Goal: Transaction & Acquisition: Download file/media

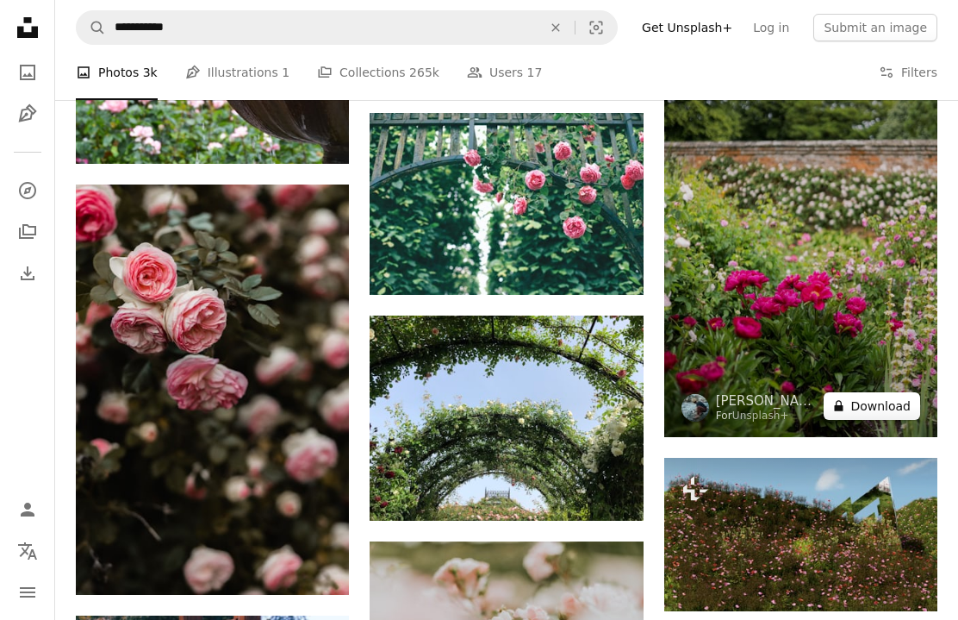
scroll to position [8931, 0]
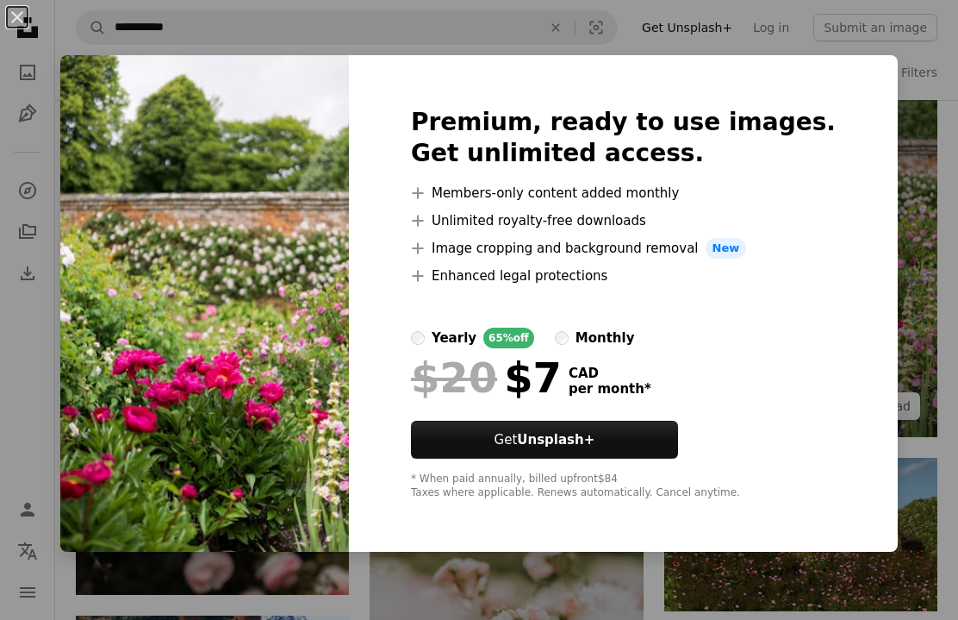
click at [911, 136] on div "An X shape Premium, ready to use images. Get unlimited access. A plus sign Memb…" at bounding box center [479, 310] width 958 height 620
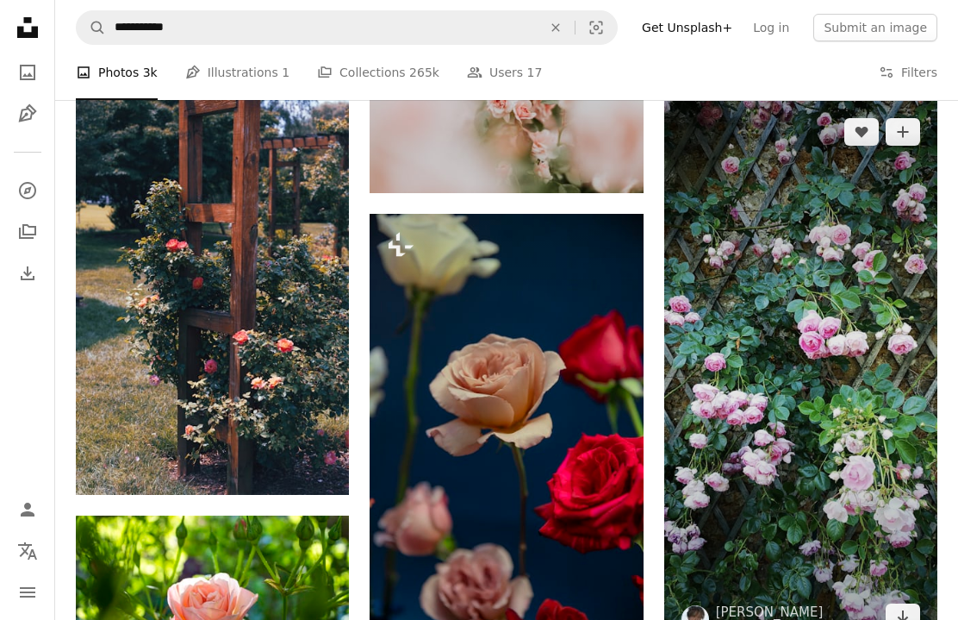
scroll to position [9529, 0]
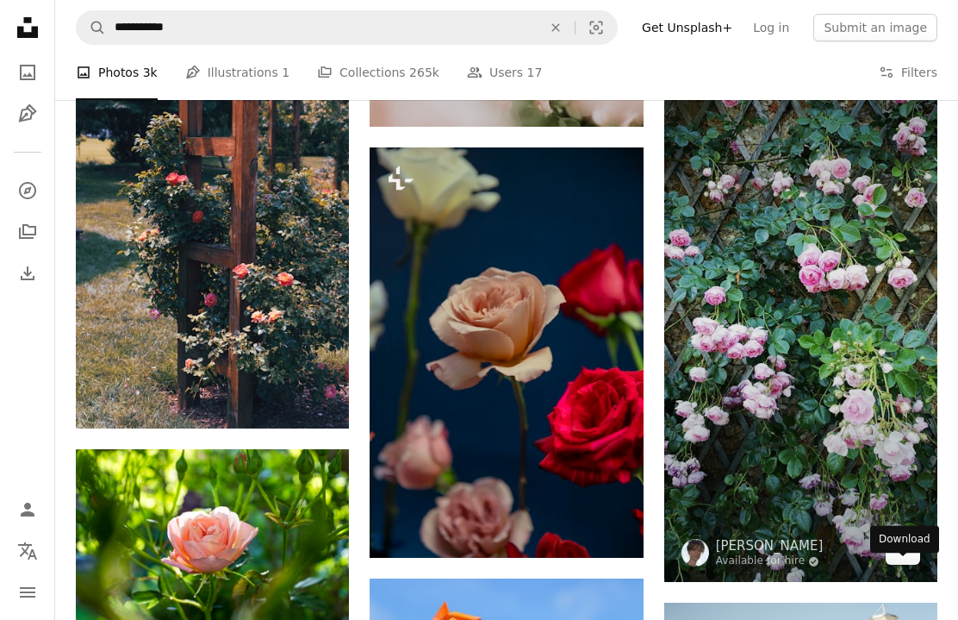
click at [912, 564] on link "Arrow pointing down" at bounding box center [903, 551] width 34 height 28
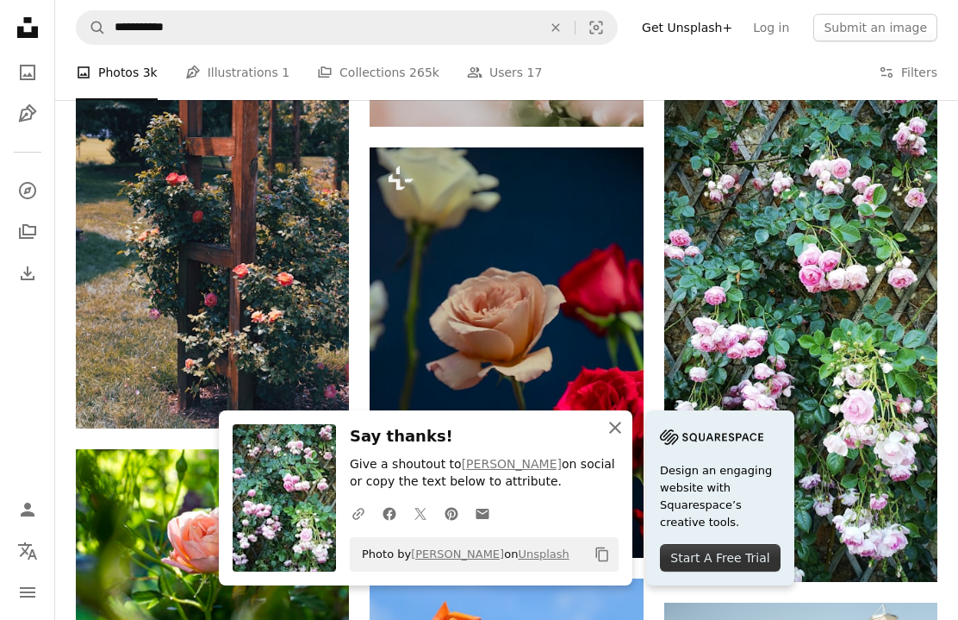
click at [612, 428] on icon "An X shape" at bounding box center [615, 427] width 21 height 21
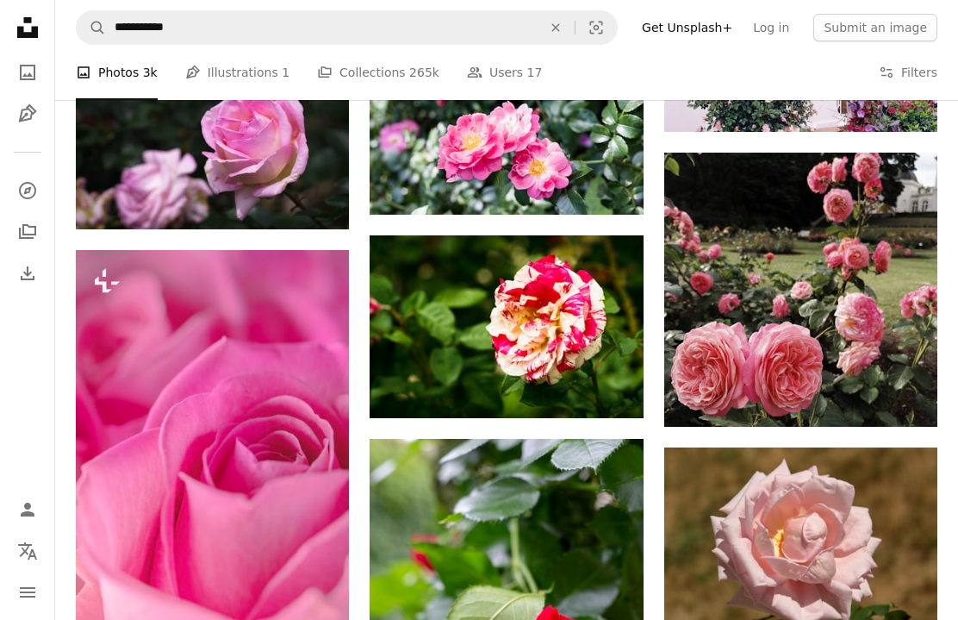
scroll to position [12074, 0]
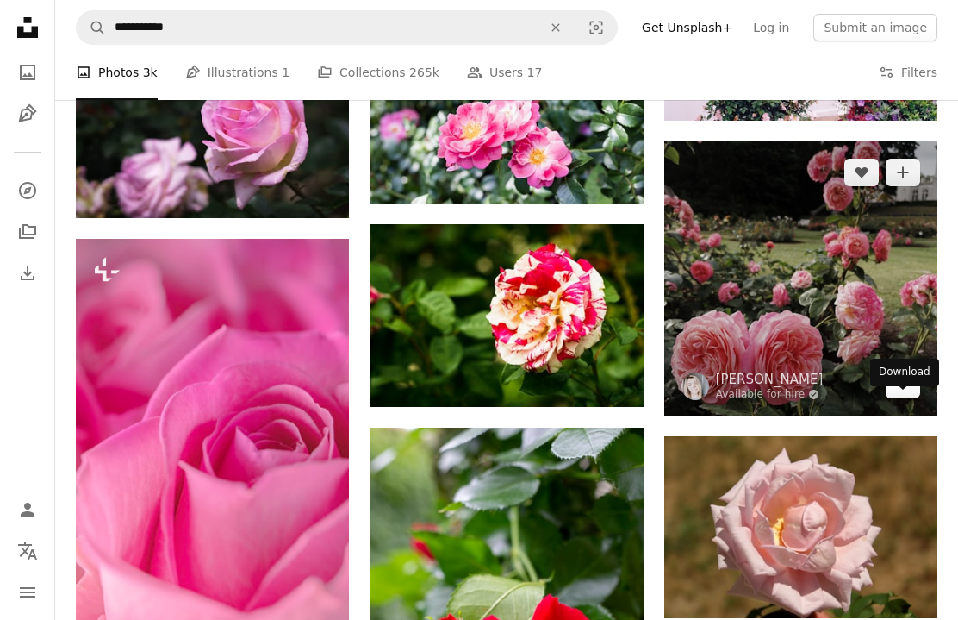
click at [901, 394] on icon "Arrow pointing down" at bounding box center [903, 383] width 14 height 21
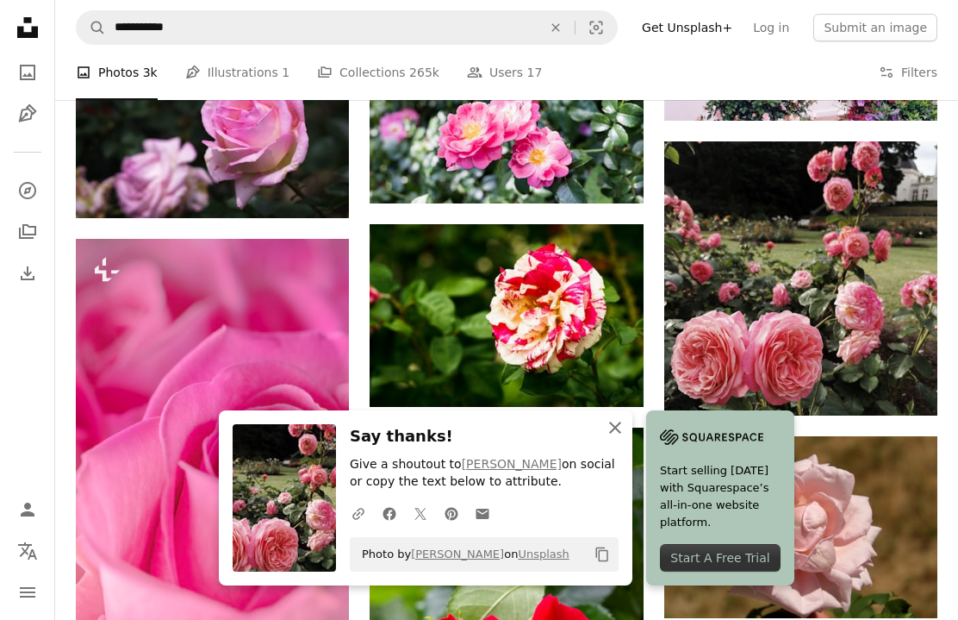
click at [620, 431] on icon "An X shape" at bounding box center [615, 427] width 21 height 21
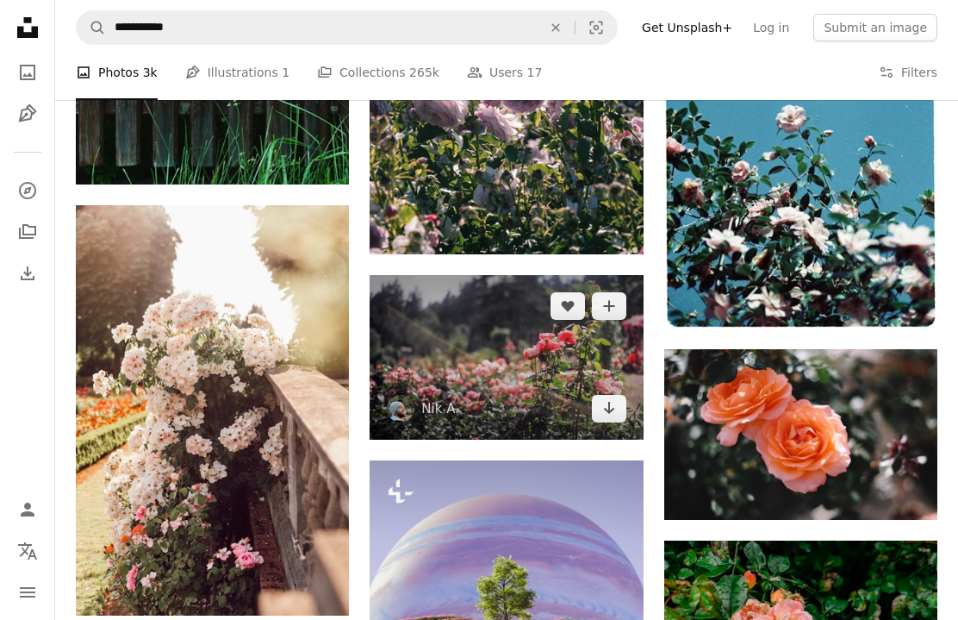
scroll to position [3550, 0]
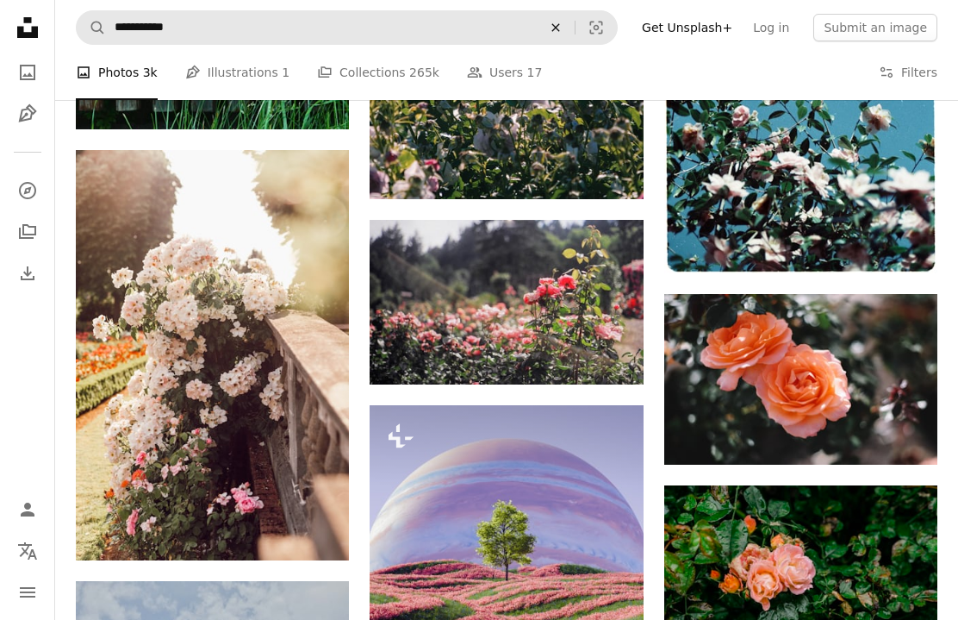
click at [573, 30] on icon "An X shape" at bounding box center [556, 28] width 38 height 14
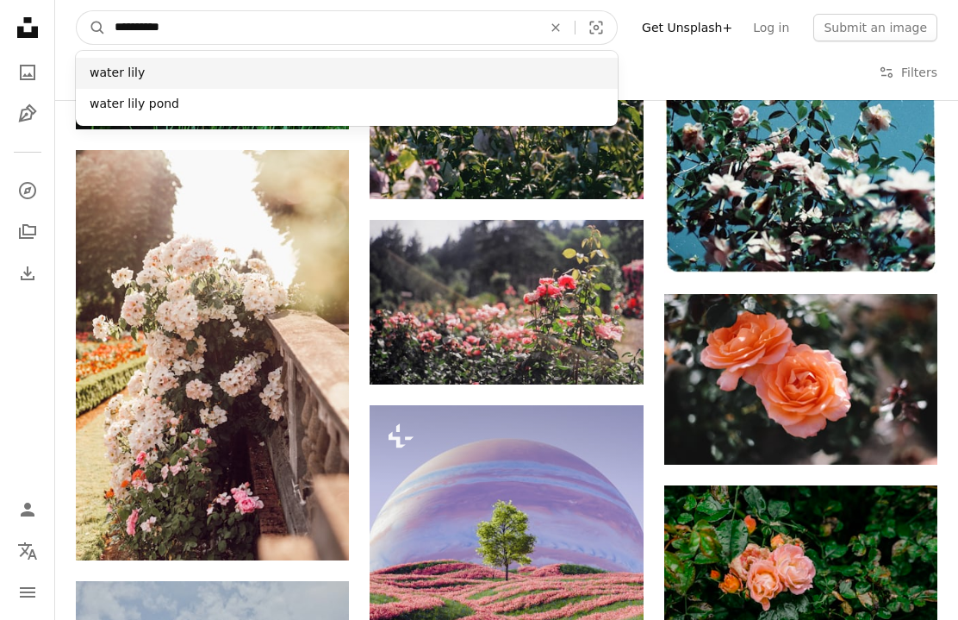
type input "**********"
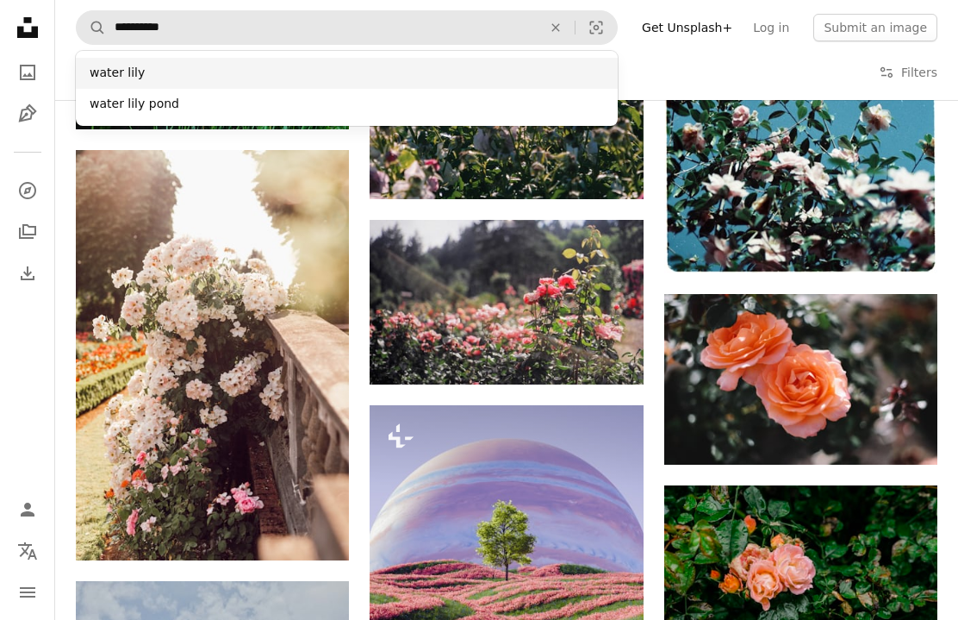
click at [177, 79] on div "water lily" at bounding box center [347, 73] width 542 height 31
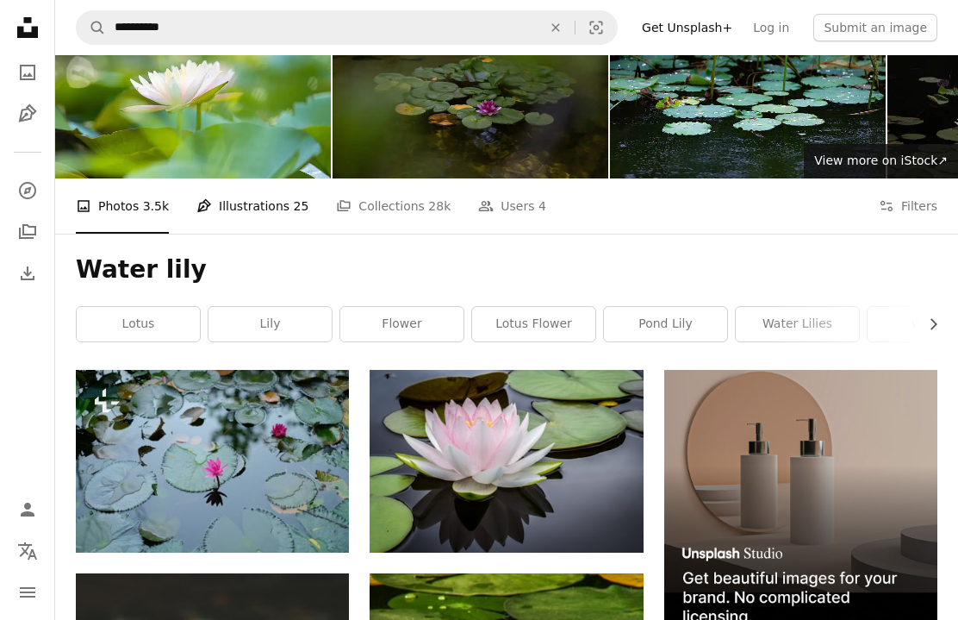
scroll to position [251, 0]
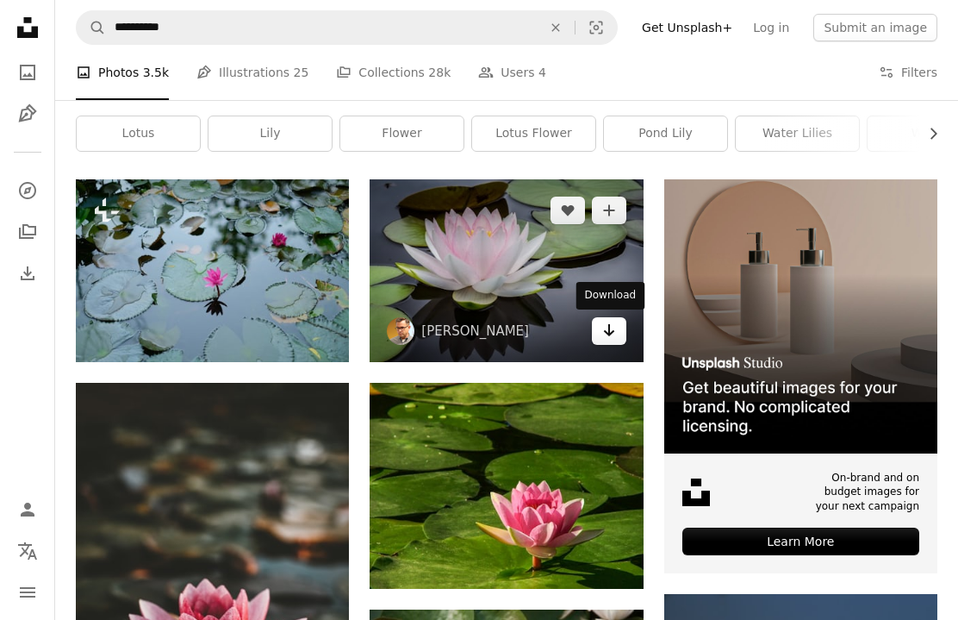
click at [608, 332] on icon "Download" at bounding box center [608, 330] width 11 height 12
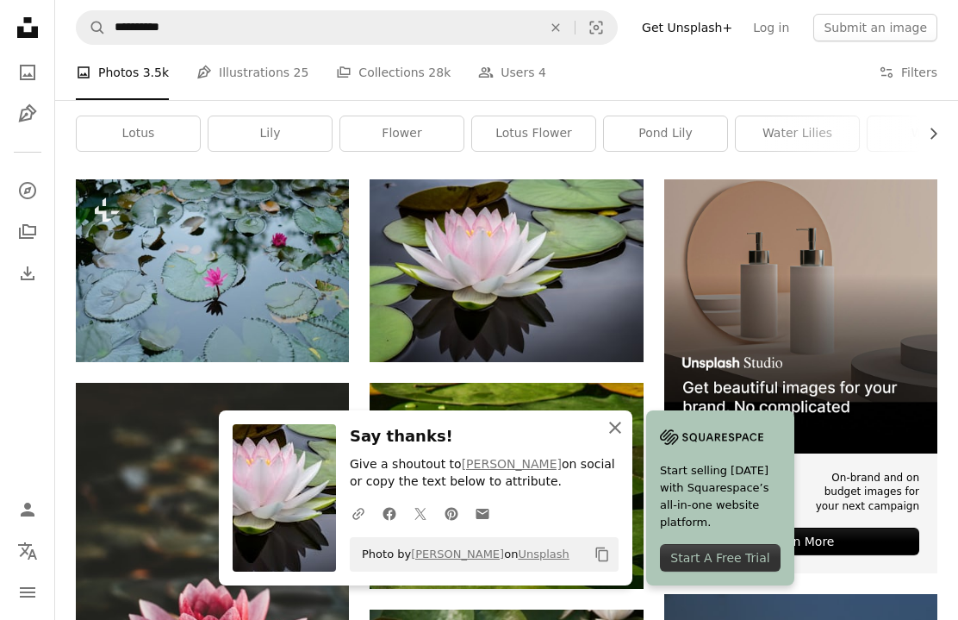
click at [618, 430] on icon "An X shape" at bounding box center [615, 427] width 21 height 21
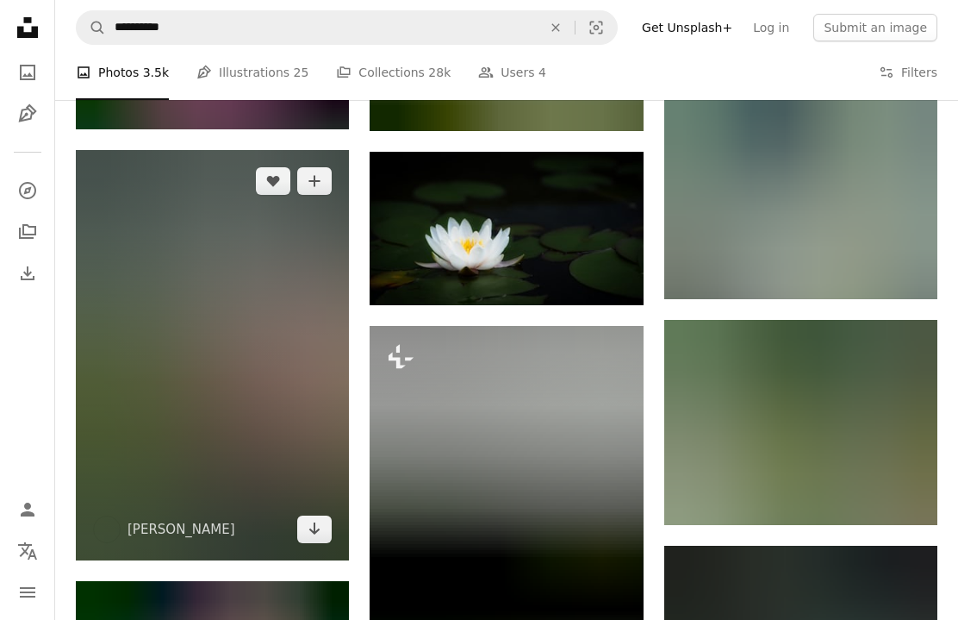
scroll to position [1782, 0]
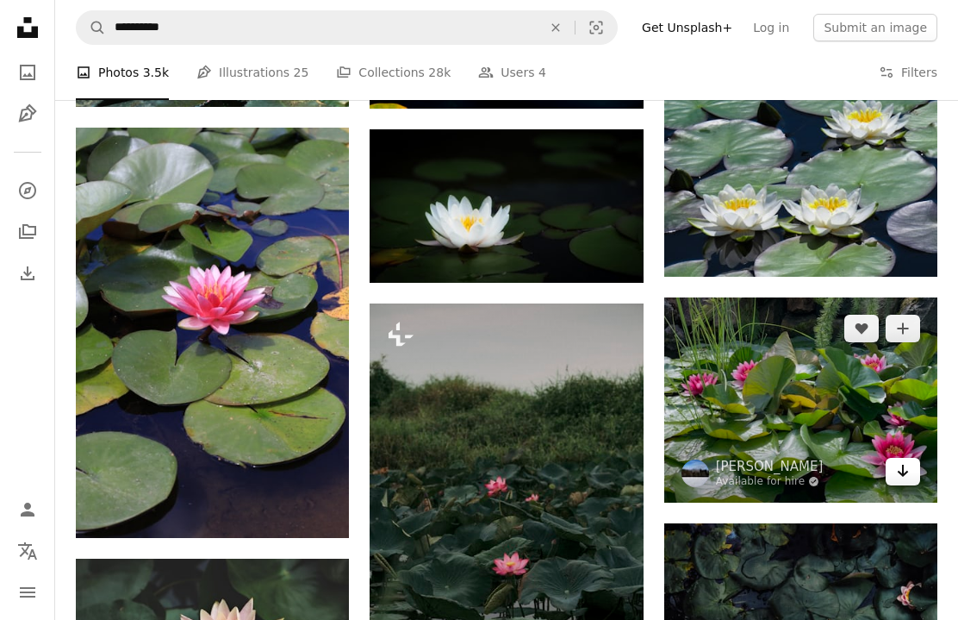
click at [907, 481] on icon "Arrow pointing down" at bounding box center [903, 470] width 14 height 21
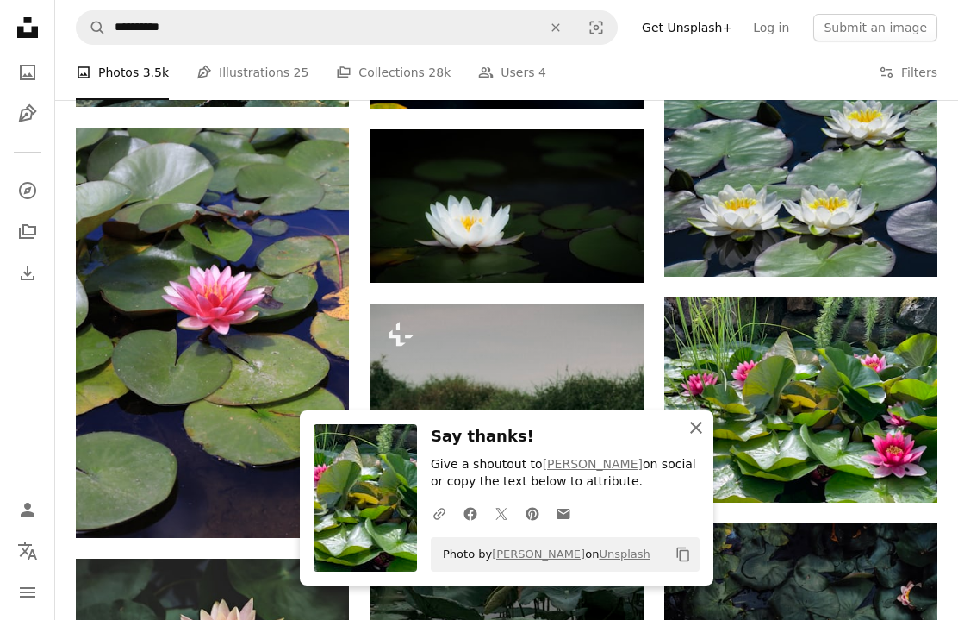
click at [695, 423] on icon "An X shape" at bounding box center [696, 427] width 21 height 21
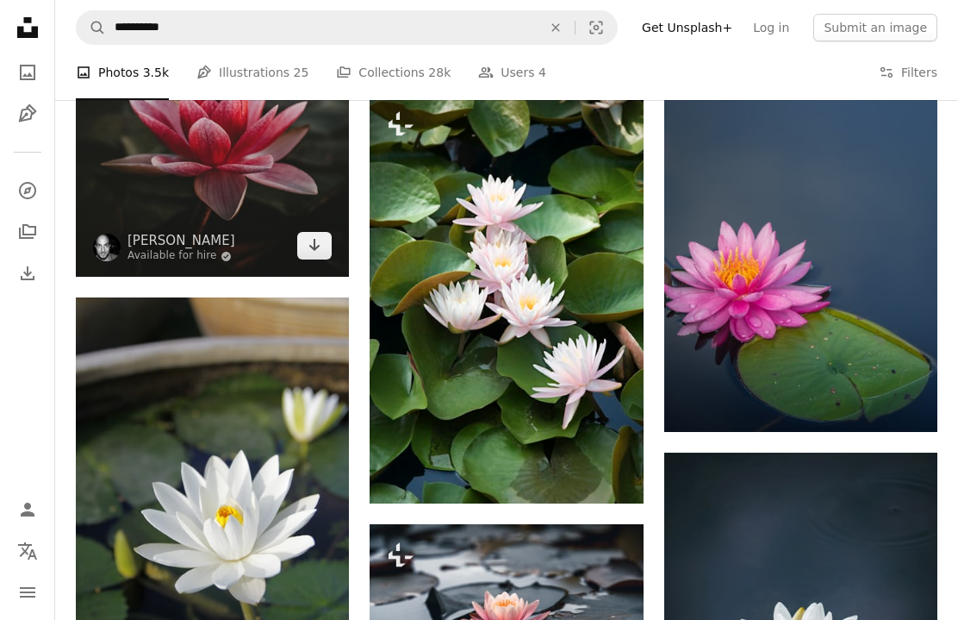
scroll to position [778, 0]
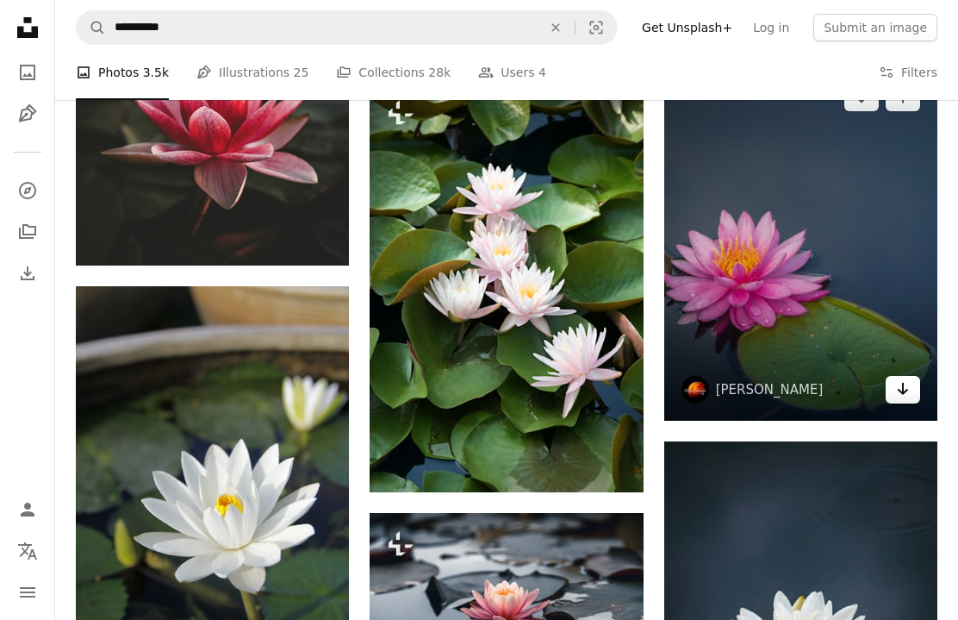
click at [905, 395] on icon "Download" at bounding box center [903, 389] width 11 height 12
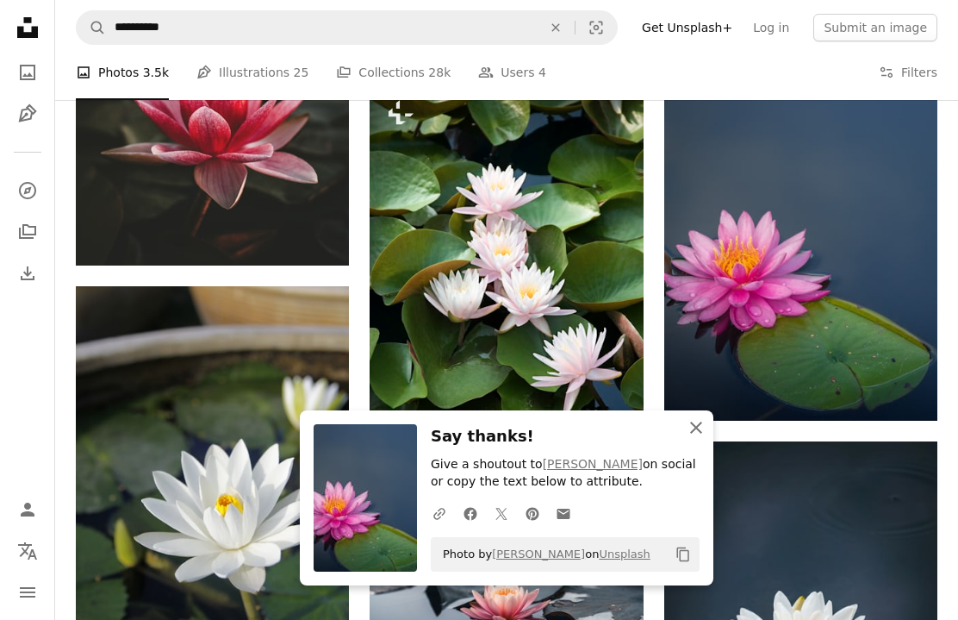
click at [695, 427] on icon "An X shape" at bounding box center [696, 427] width 21 height 21
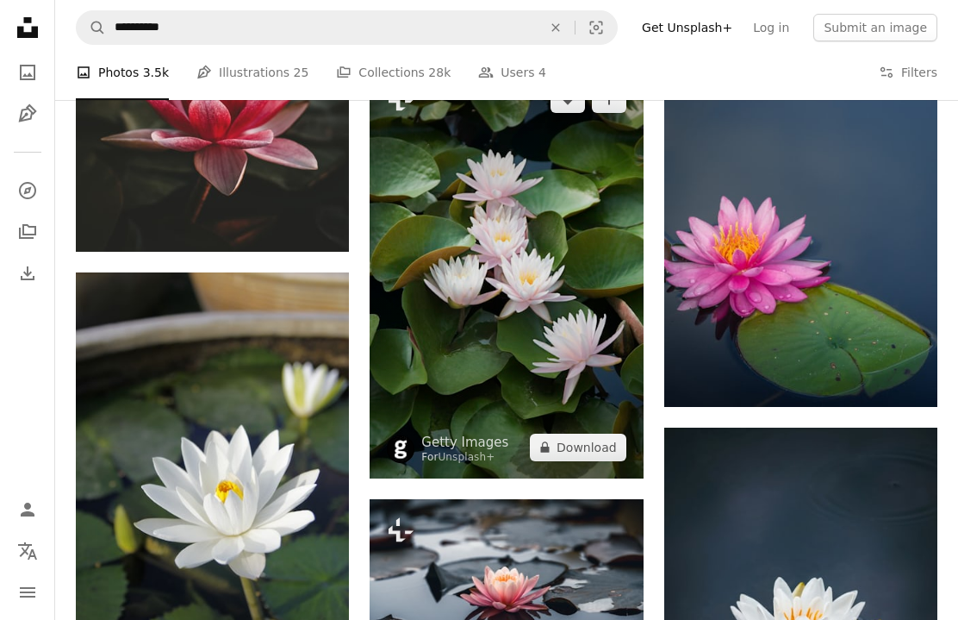
scroll to position [803, 0]
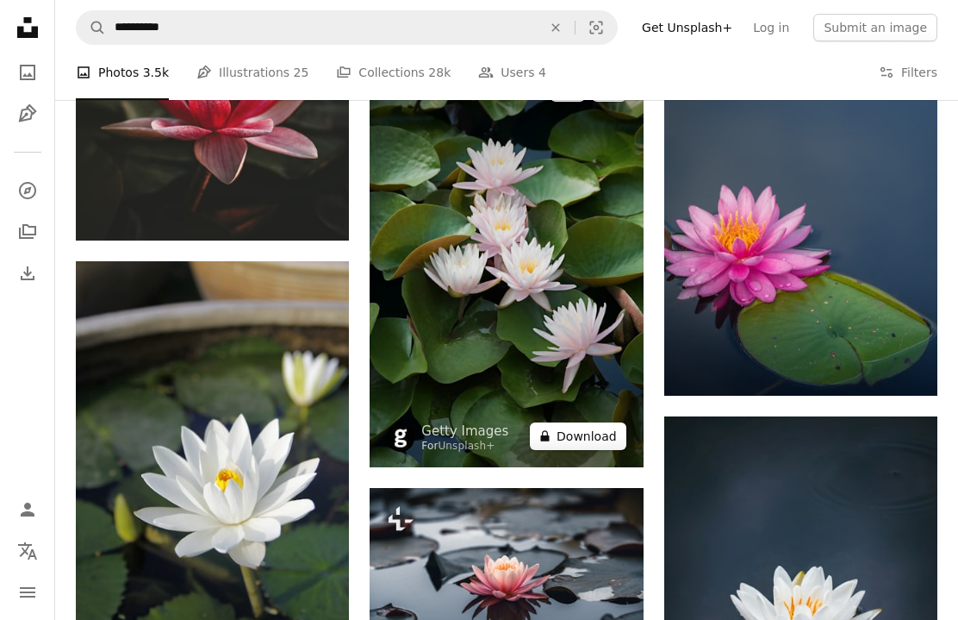
click at [602, 437] on button "A lock Download" at bounding box center [578, 436] width 97 height 28
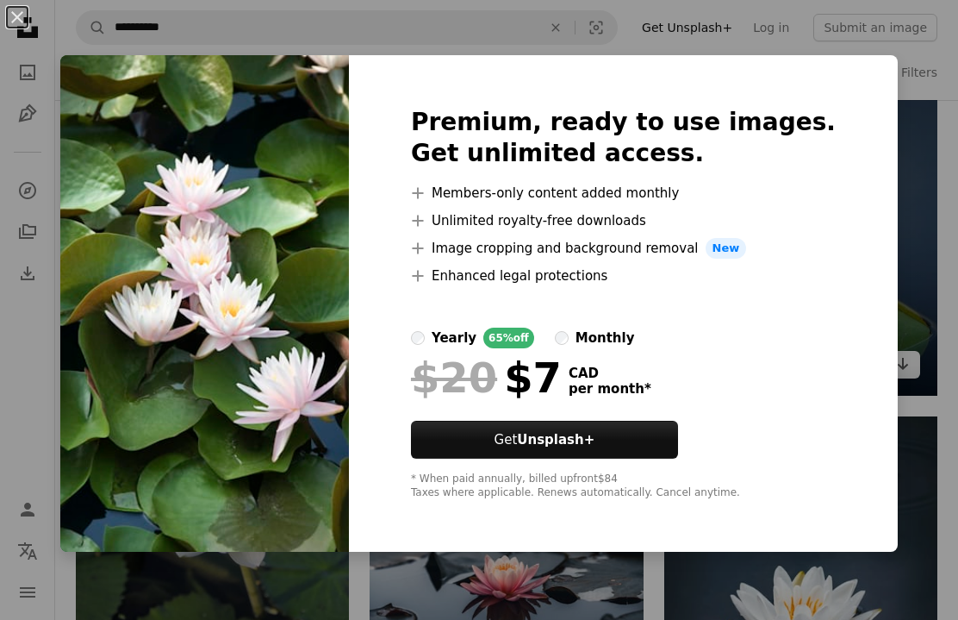
click at [881, 182] on div "An X shape Premium, ready to use images. Get unlimited access. A plus sign Memb…" at bounding box center [479, 310] width 958 height 620
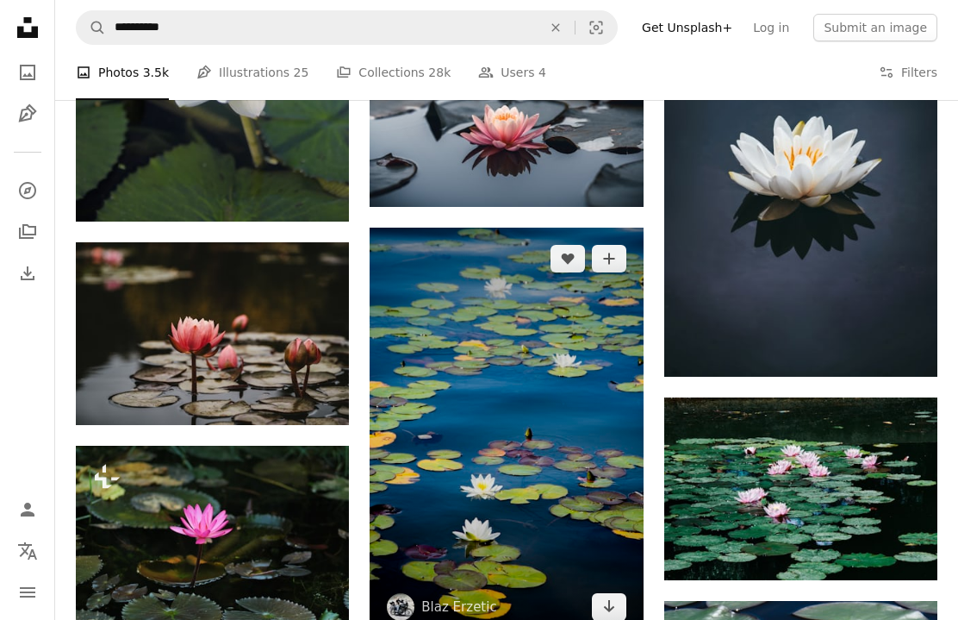
scroll to position [1275, 0]
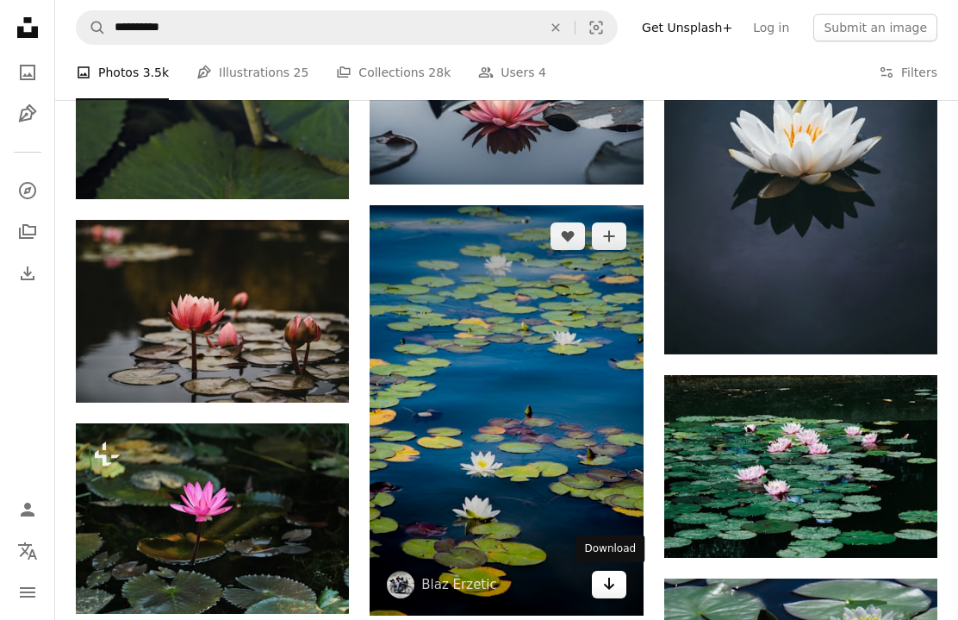
click at [613, 582] on icon "Download" at bounding box center [608, 583] width 11 height 12
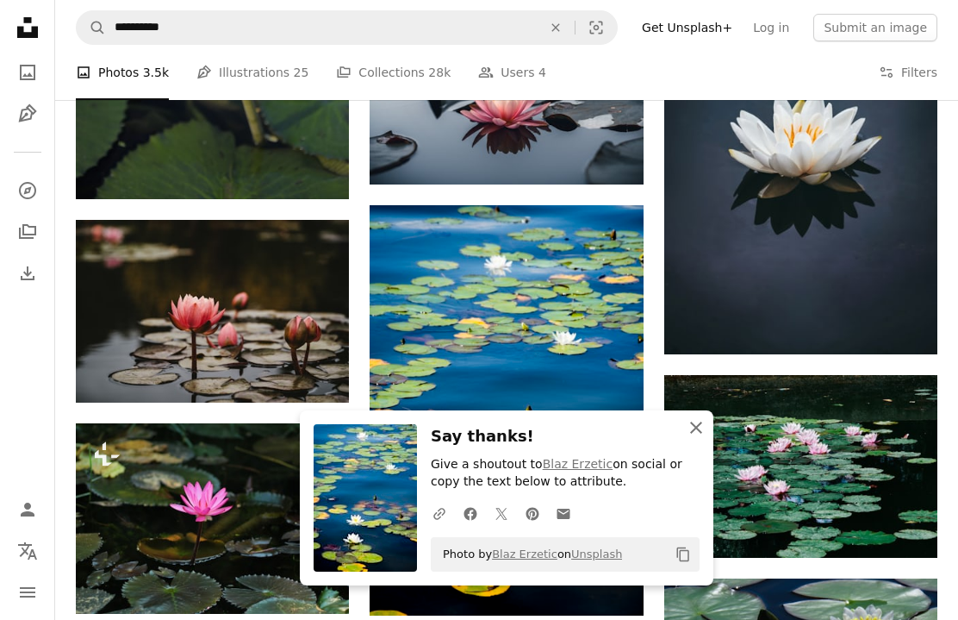
click at [695, 427] on icon "button" at bounding box center [696, 427] width 12 height 12
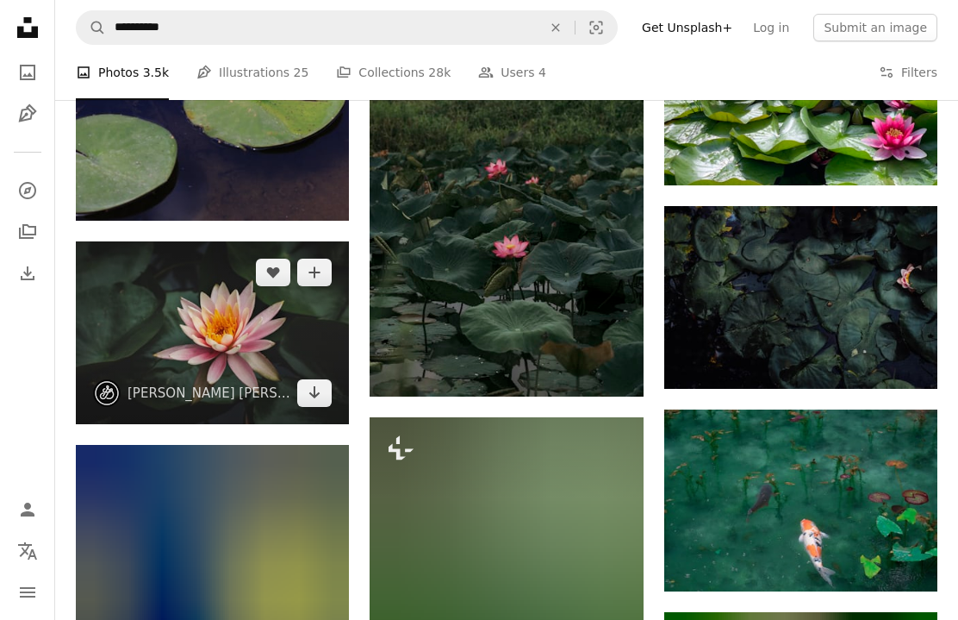
scroll to position [1823, 0]
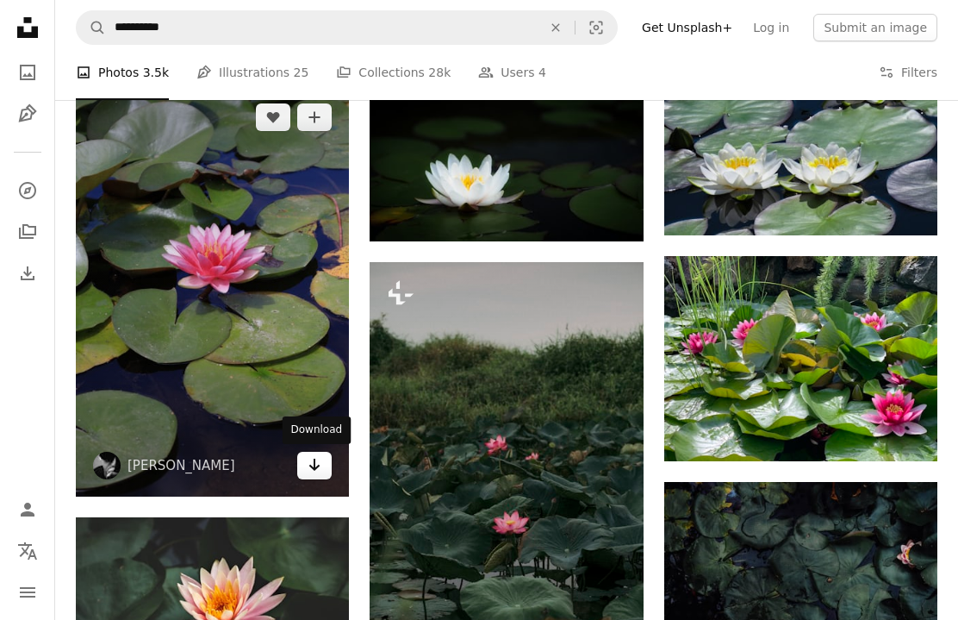
click at [304, 467] on link "Arrow pointing down" at bounding box center [314, 466] width 34 height 28
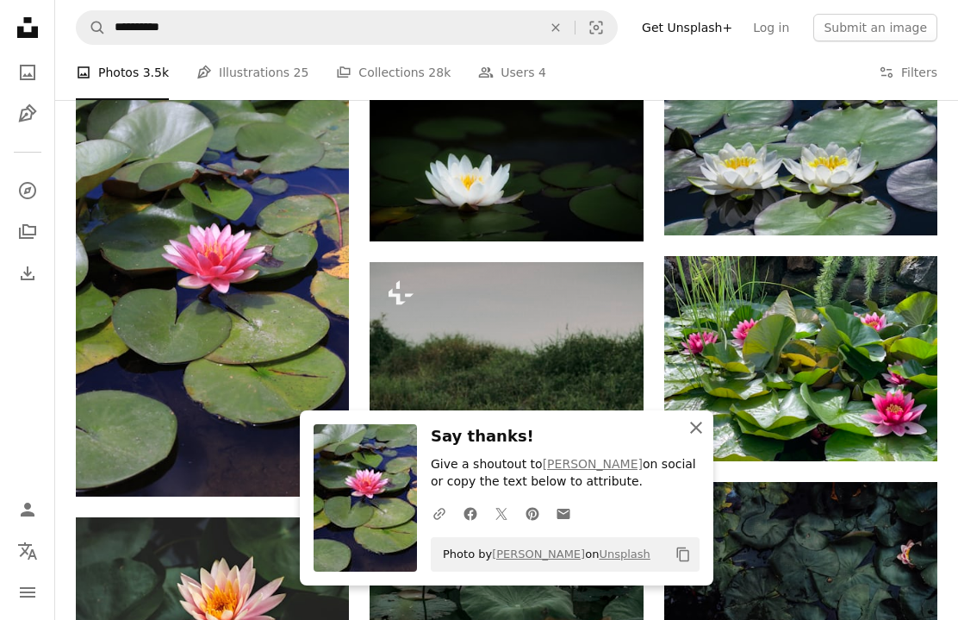
click at [701, 427] on icon "An X shape" at bounding box center [696, 427] width 21 height 21
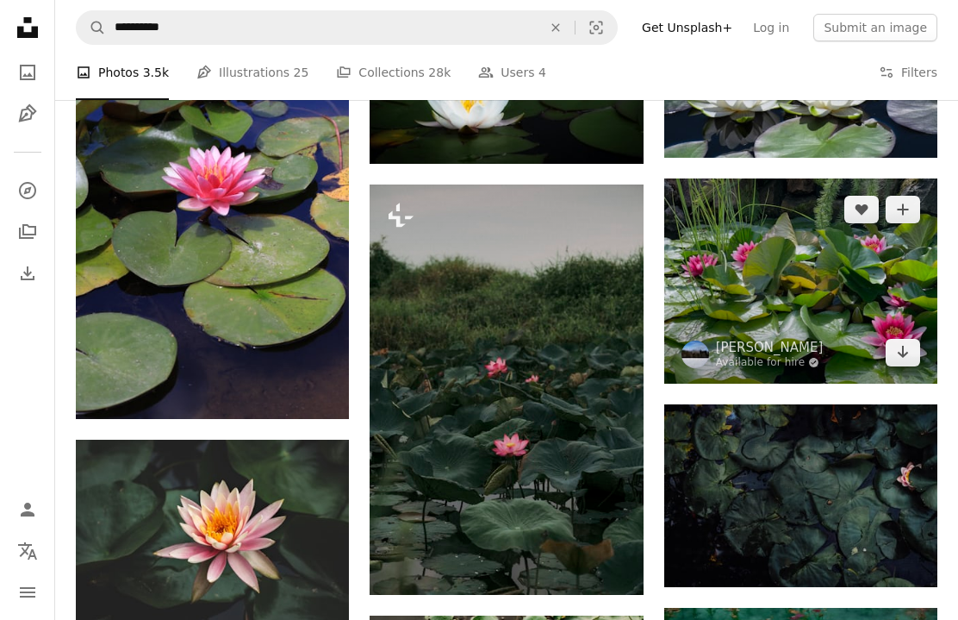
scroll to position [988, 0]
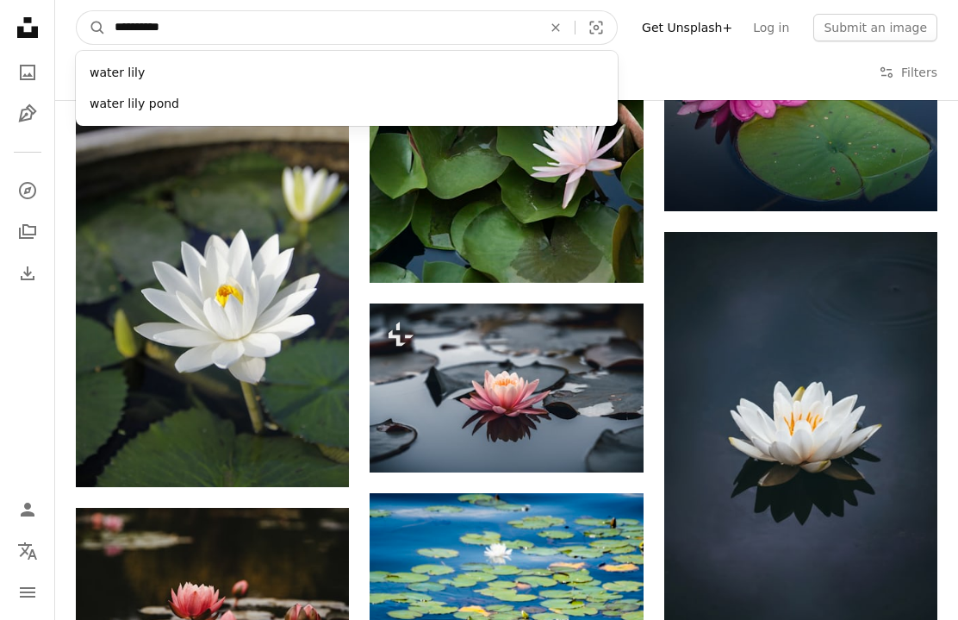
drag, startPoint x: 167, startPoint y: 27, endPoint x: 37, endPoint y: 29, distance: 130.2
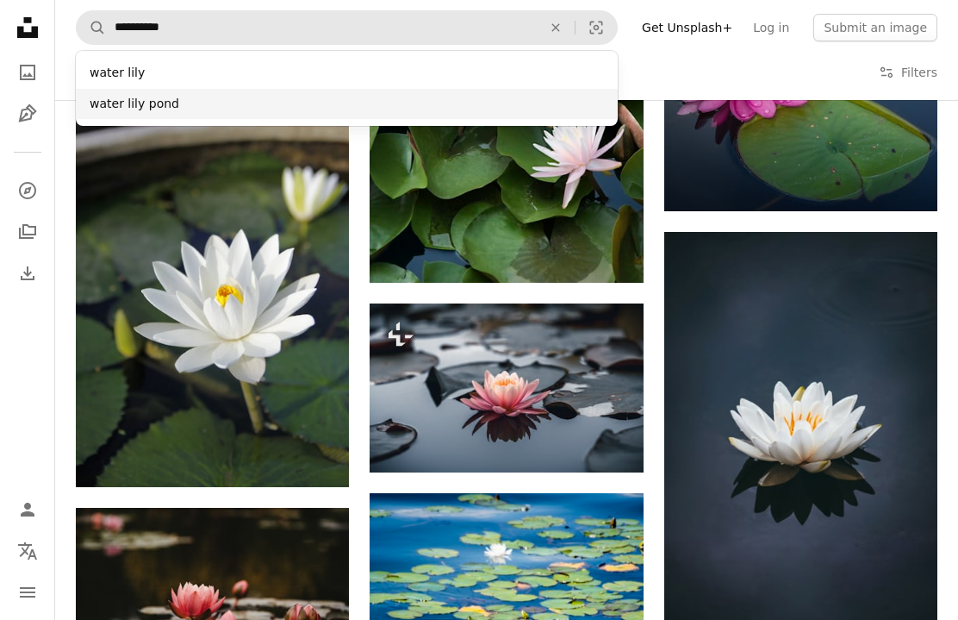
click at [115, 109] on div "water lily pond" at bounding box center [347, 104] width 542 height 31
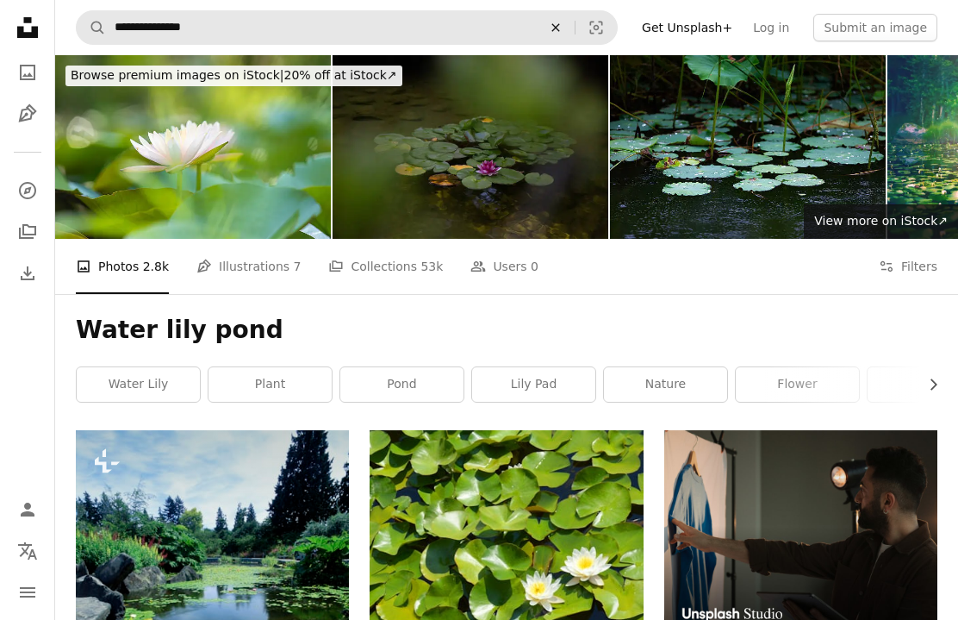
click at [575, 28] on icon "An X shape" at bounding box center [556, 28] width 38 height 14
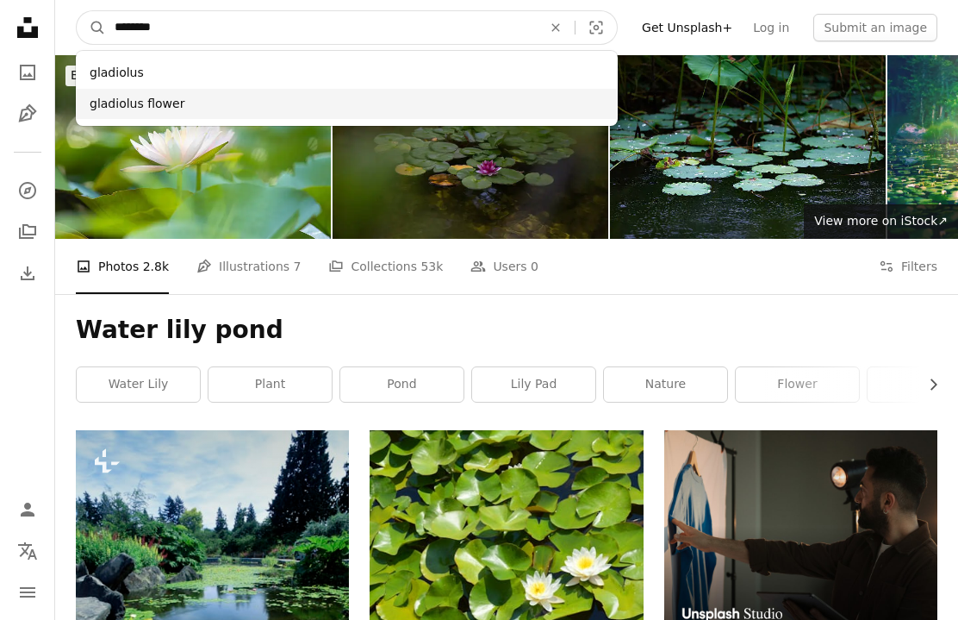
type input "********"
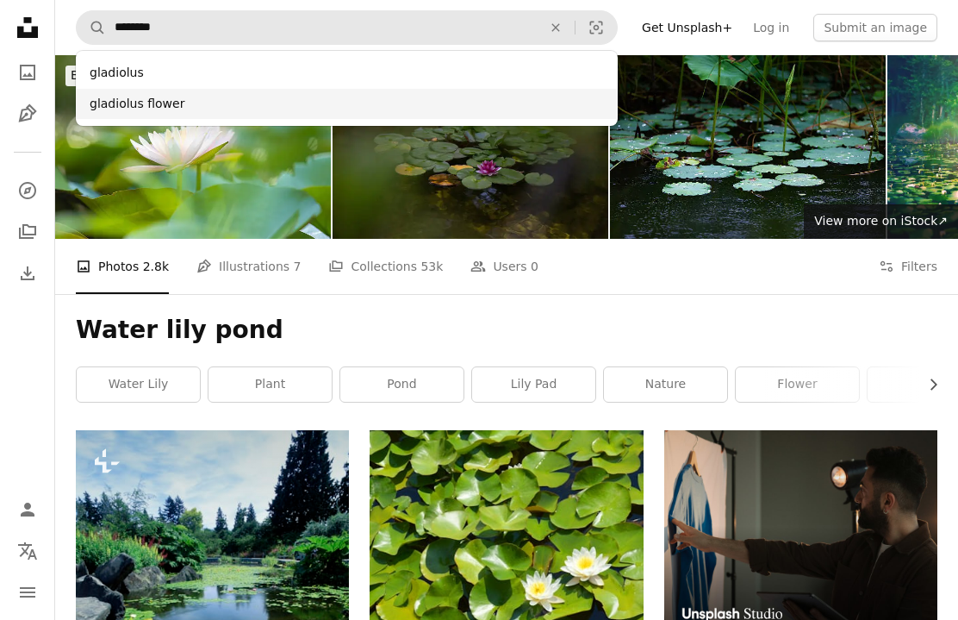
click at [207, 104] on div "gladiolus flower" at bounding box center [347, 104] width 542 height 31
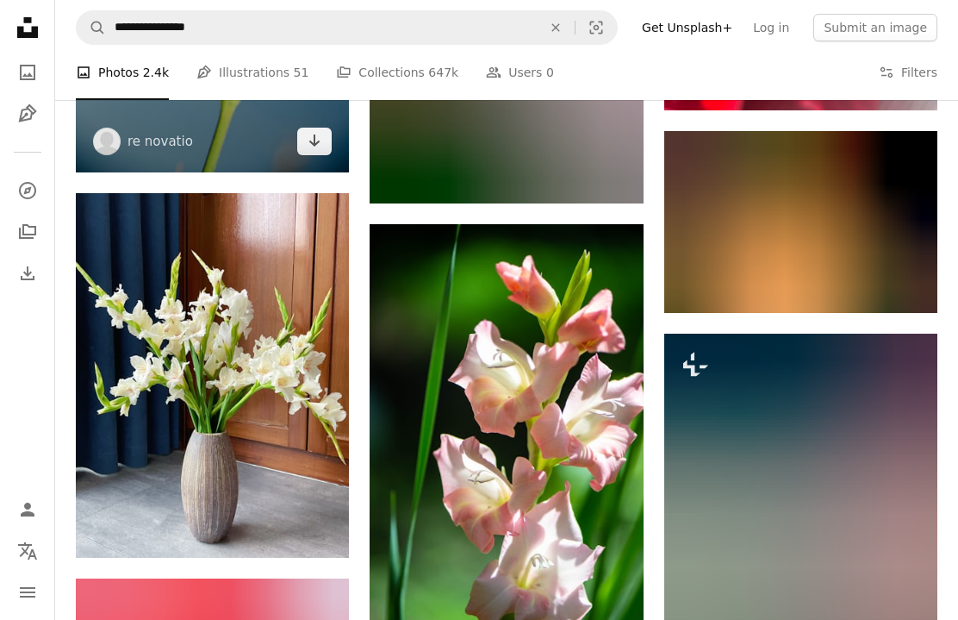
scroll to position [1207, 0]
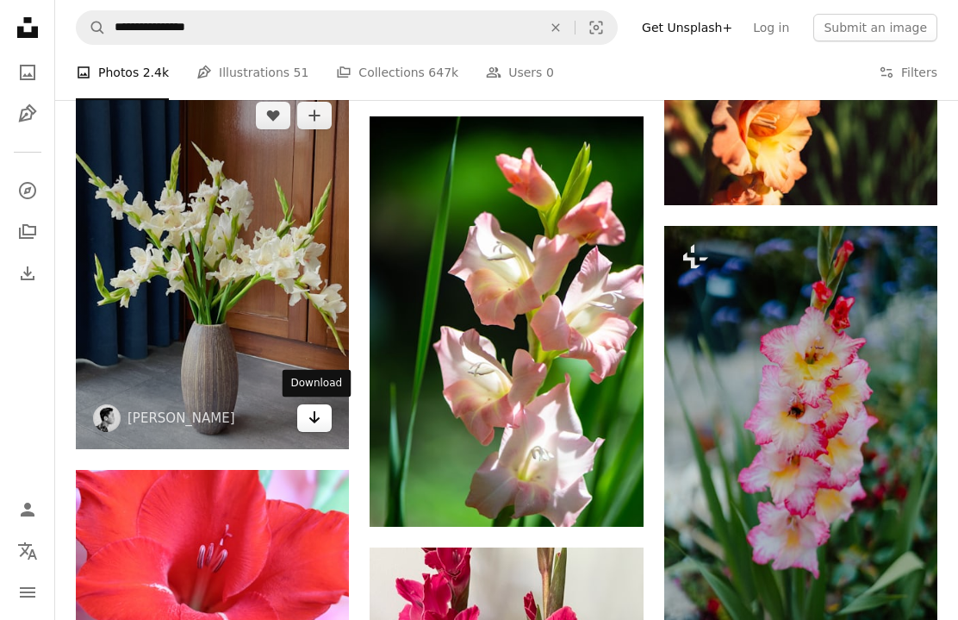
click at [318, 417] on icon "Download" at bounding box center [314, 417] width 11 height 12
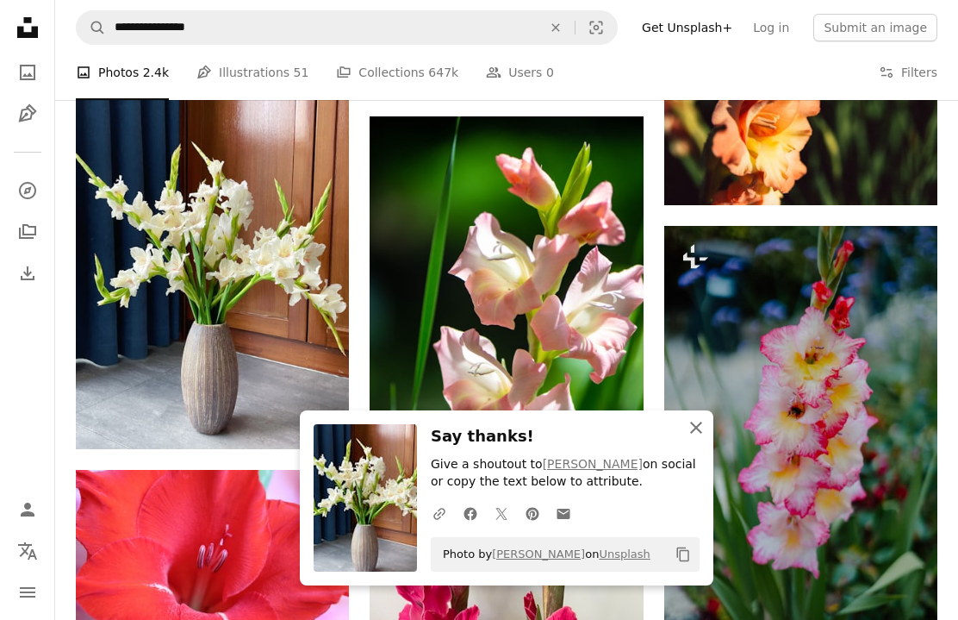
click at [702, 428] on icon "An X shape" at bounding box center [696, 427] width 21 height 21
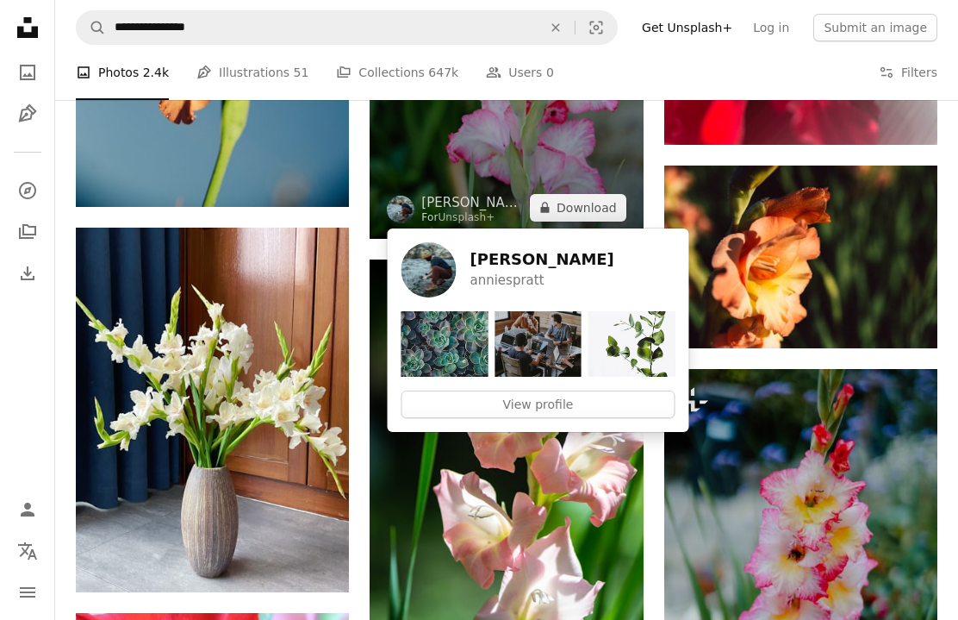
scroll to position [1275, 0]
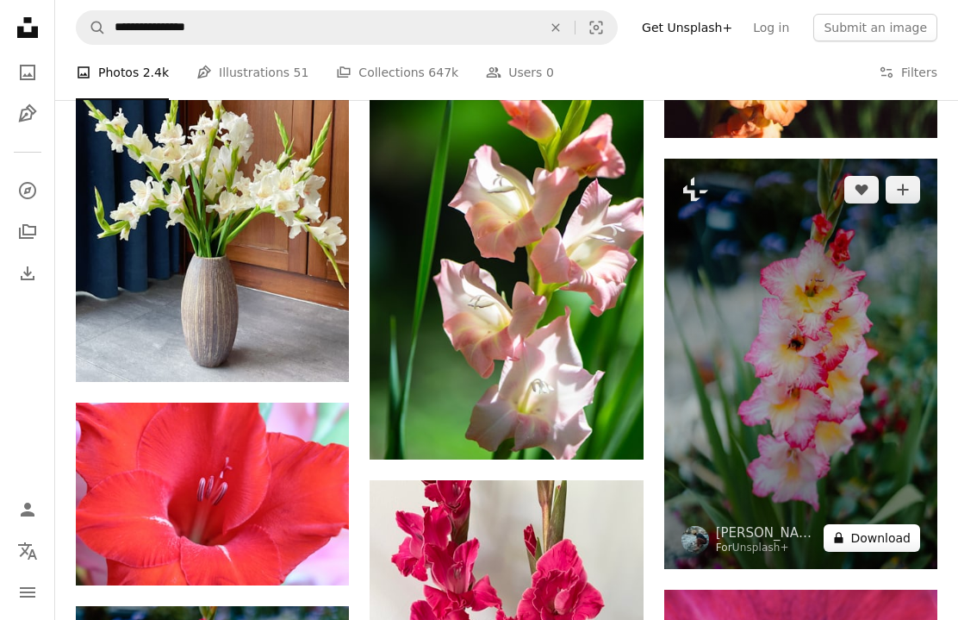
click at [876, 546] on button "A lock Download" at bounding box center [872, 538] width 97 height 28
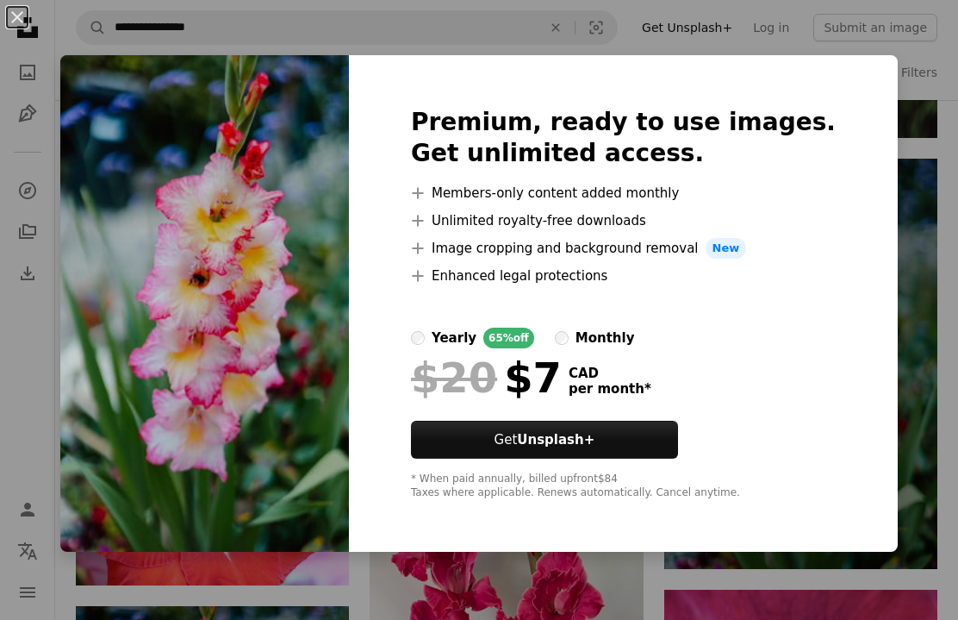
click at [911, 391] on div "An X shape Premium, ready to use images. Get unlimited access. A plus sign Memb…" at bounding box center [479, 310] width 958 height 620
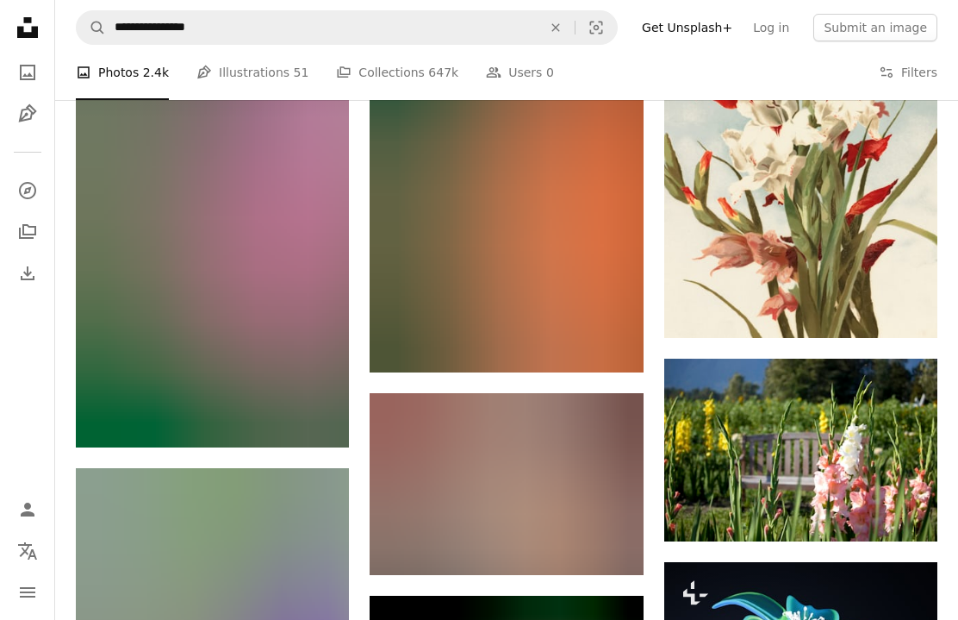
scroll to position [3836, 0]
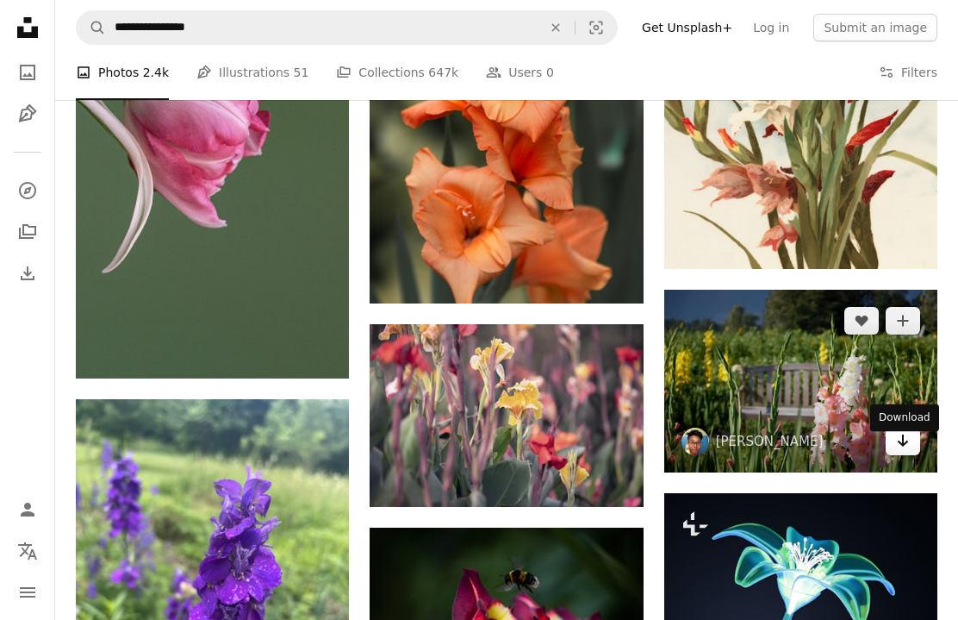
click at [906, 450] on icon "Arrow pointing down" at bounding box center [903, 440] width 14 height 21
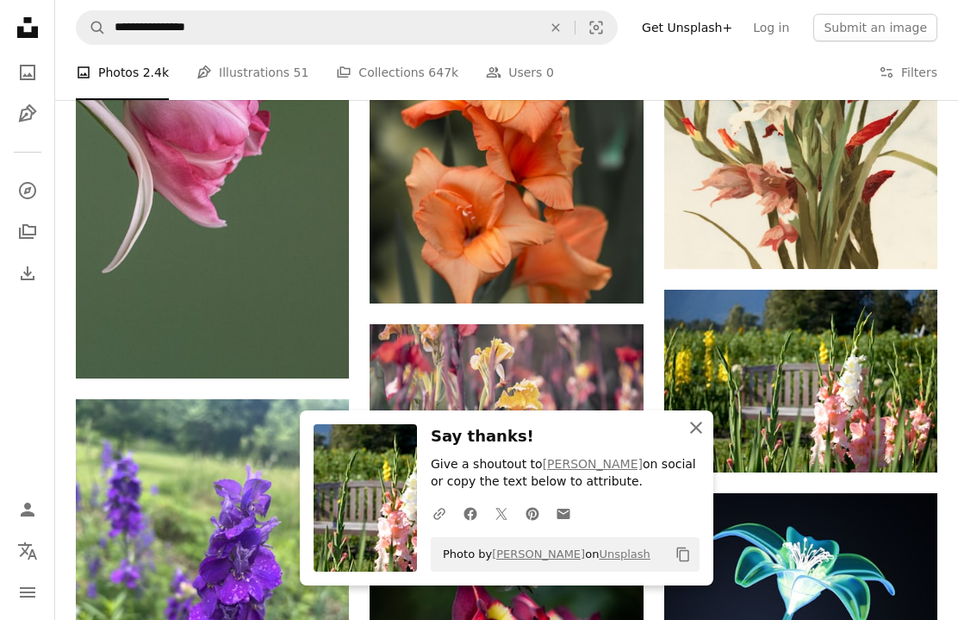
click at [700, 431] on button "An X shape Close" at bounding box center [696, 427] width 34 height 34
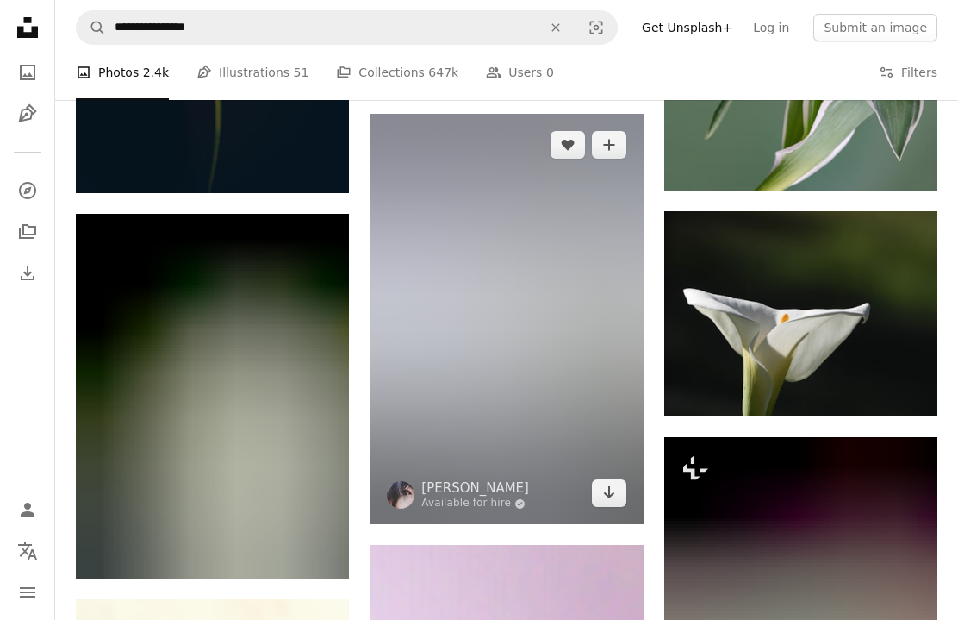
scroll to position [18112, 0]
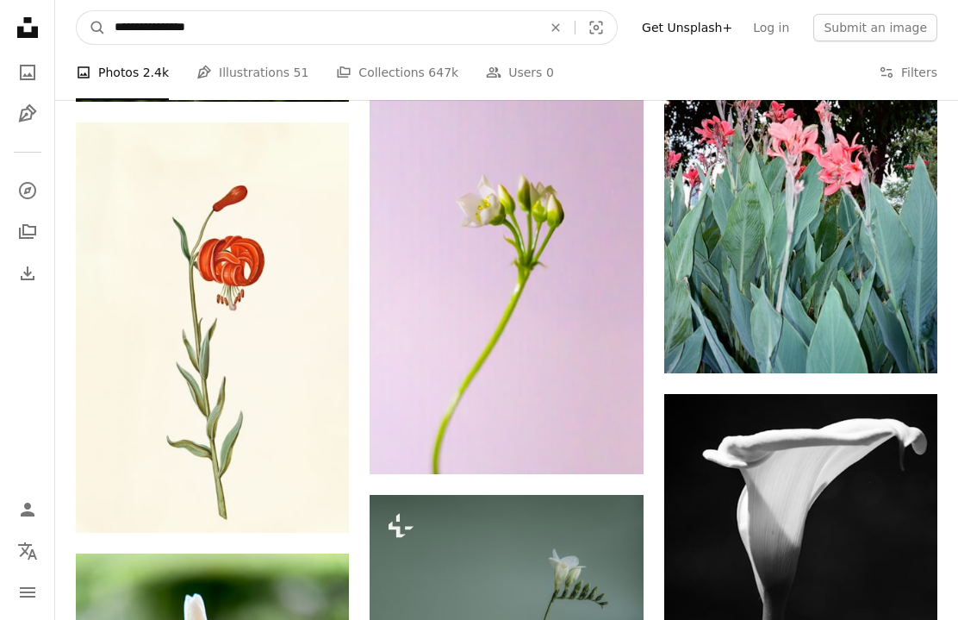
click at [223, 29] on input "**********" at bounding box center [321, 27] width 431 height 33
type input "**********"
click at [91, 28] on button "A magnifying glass" at bounding box center [91, 27] width 29 height 33
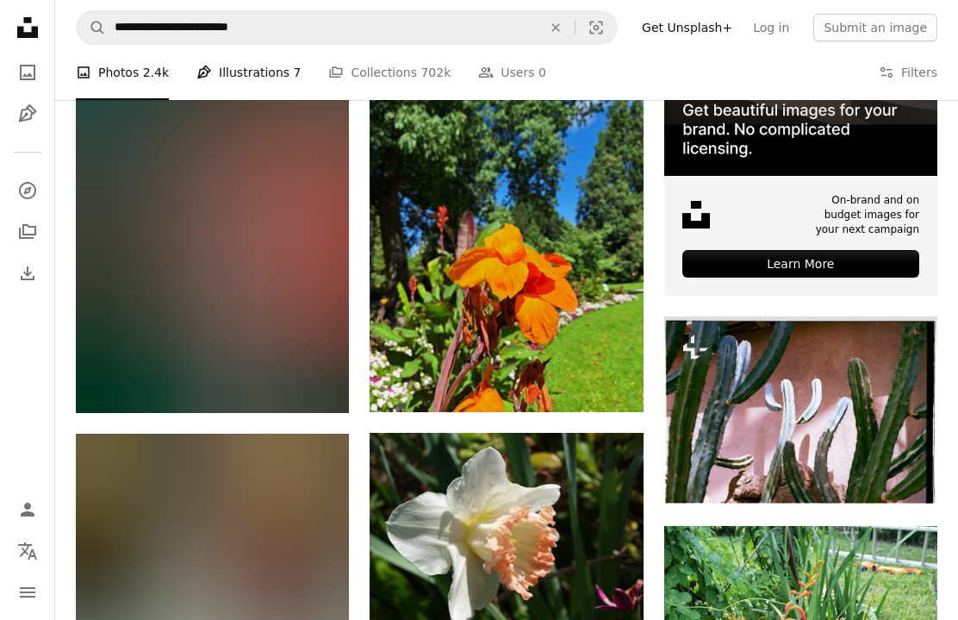
scroll to position [5870, 0]
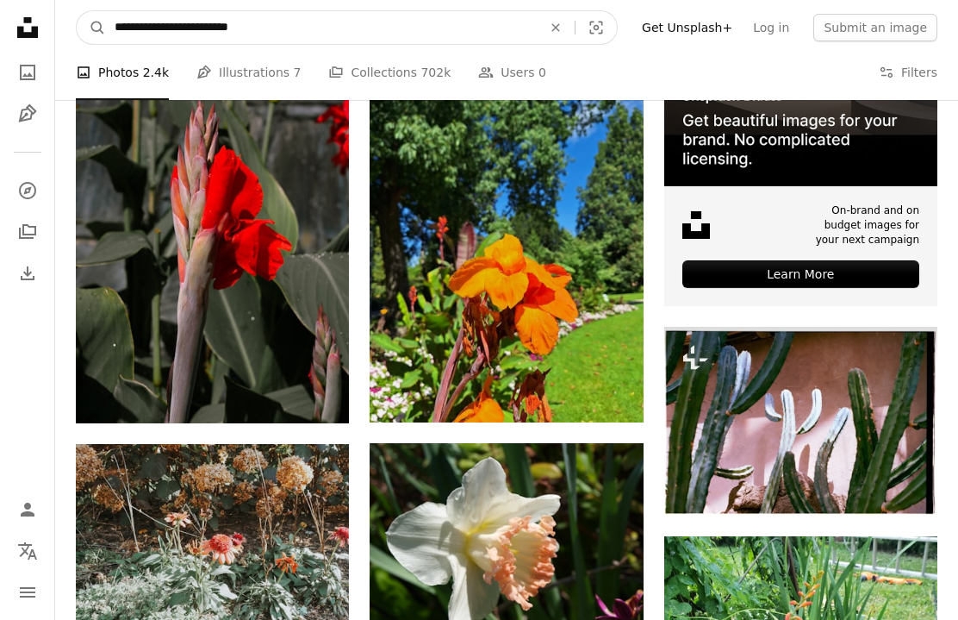
drag, startPoint x: 202, startPoint y: 28, endPoint x: 58, endPoint y: 28, distance: 143.9
click at [58, 28] on nav "**********" at bounding box center [506, 27] width 903 height 55
type input "**********"
click at [91, 28] on button "A magnifying glass" at bounding box center [91, 27] width 29 height 33
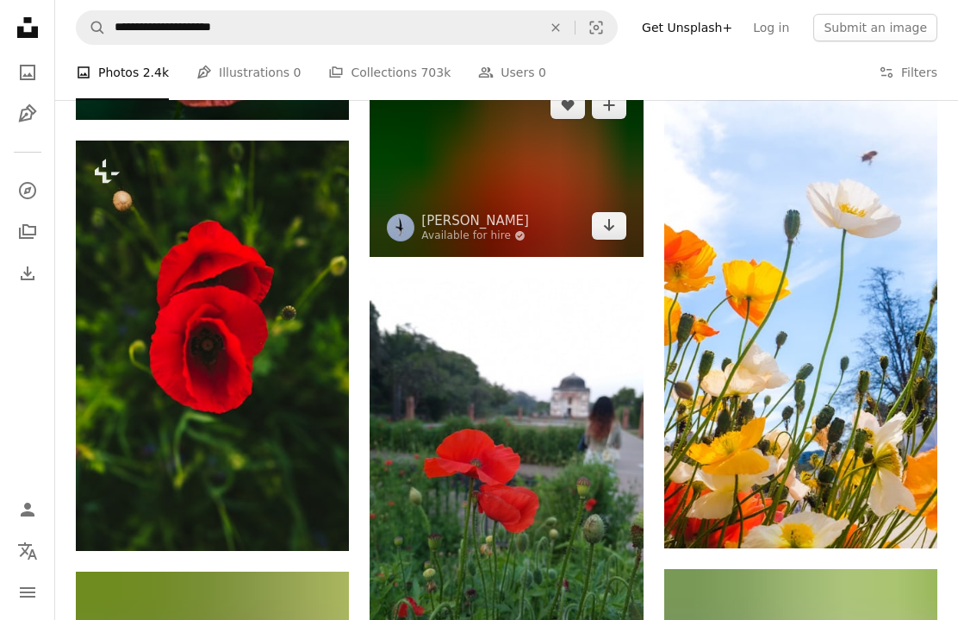
scroll to position [1079, 0]
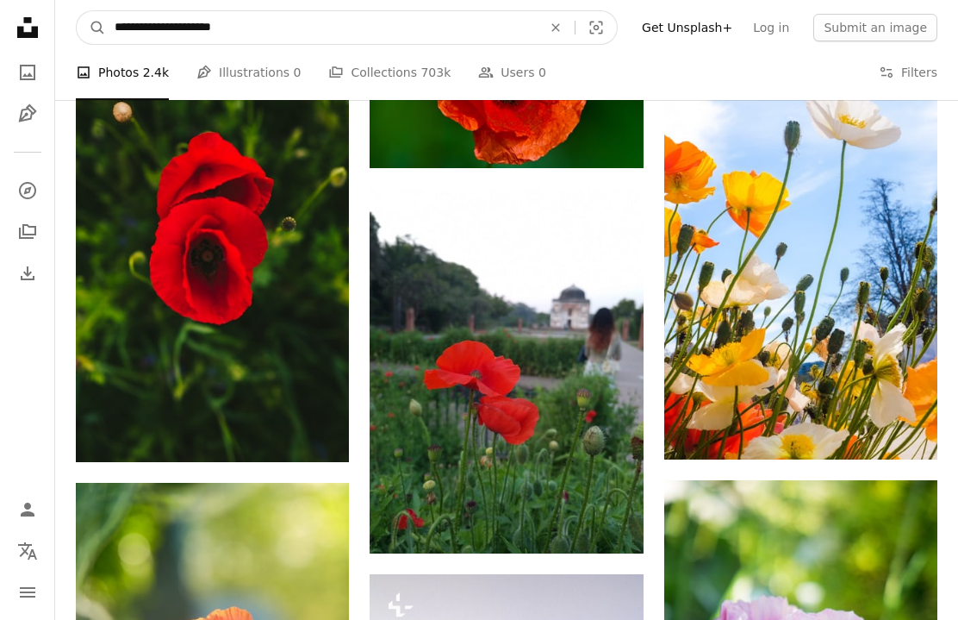
click at [246, 29] on input "**********" at bounding box center [321, 27] width 431 height 33
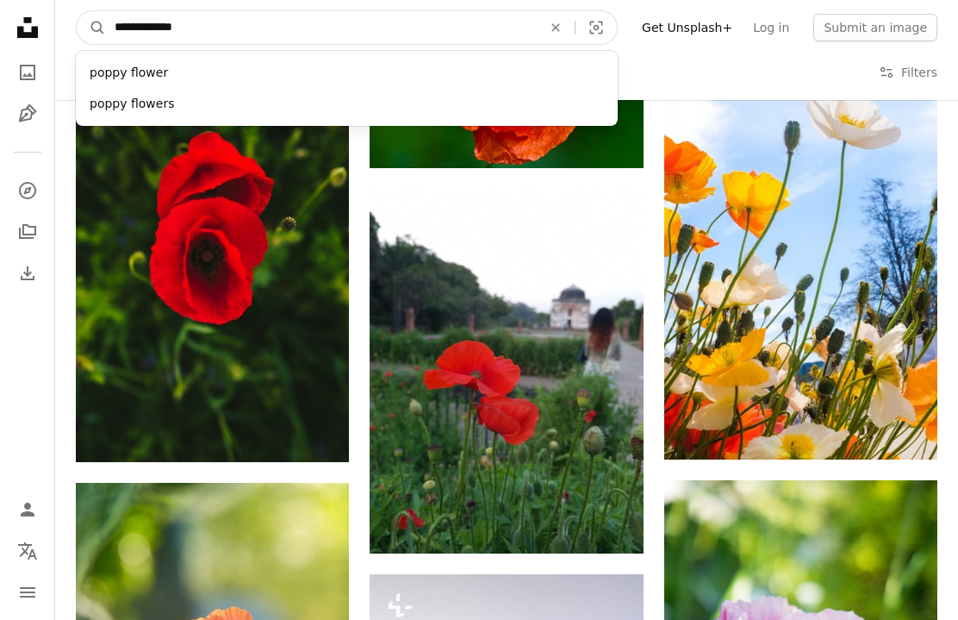
type input "**********"
click at [91, 28] on button "A magnifying glass" at bounding box center [91, 27] width 29 height 33
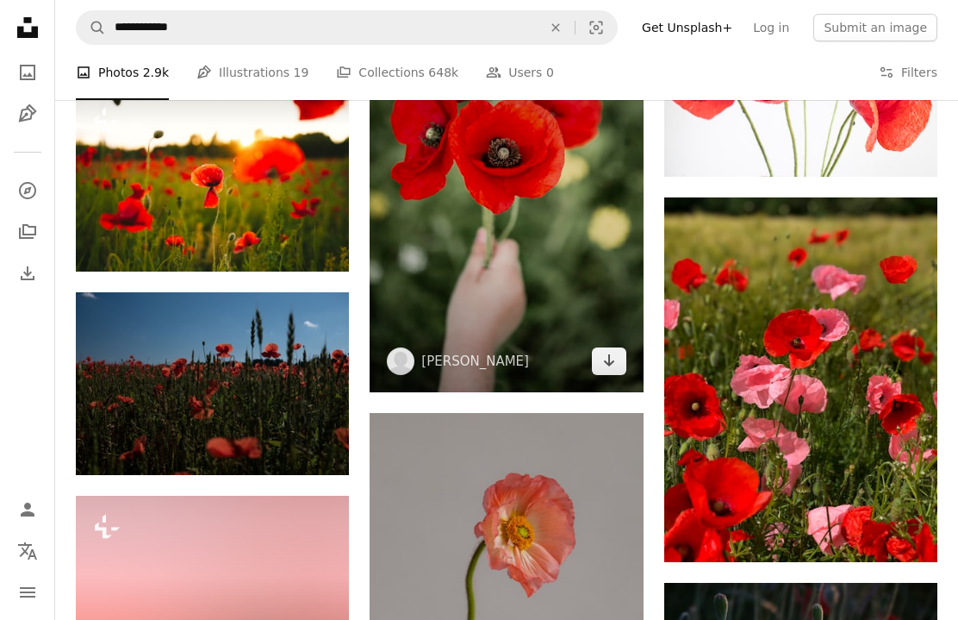
scroll to position [2356, 0]
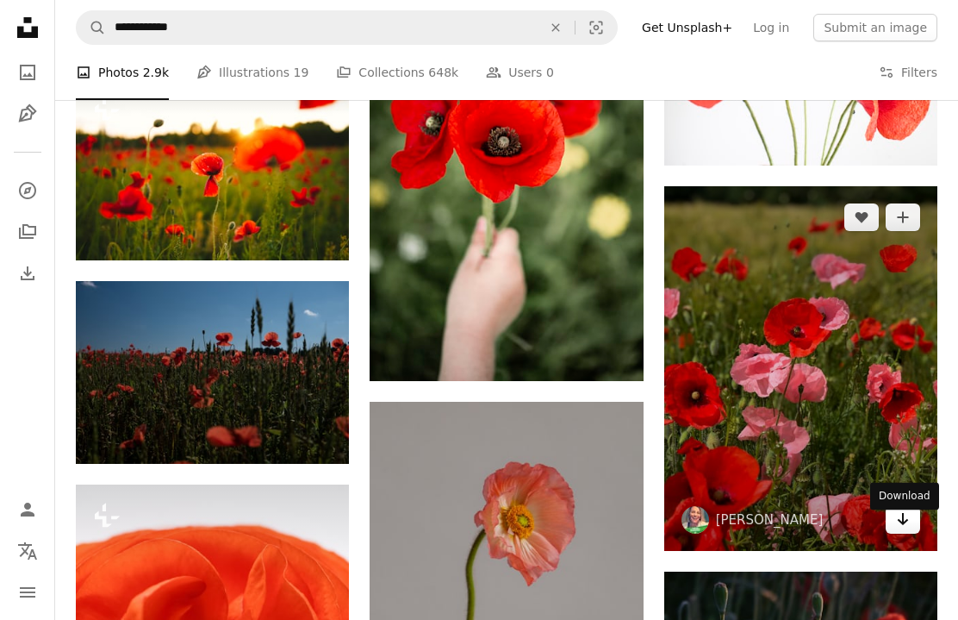
click at [916, 530] on link "Arrow pointing down" at bounding box center [903, 520] width 34 height 28
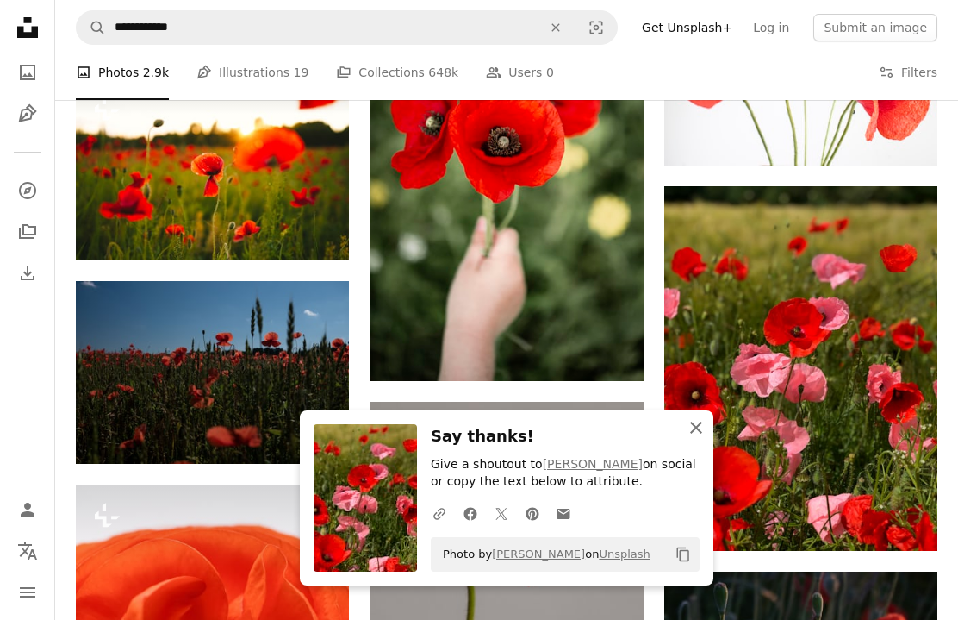
click at [695, 426] on icon "An X shape" at bounding box center [696, 427] width 21 height 21
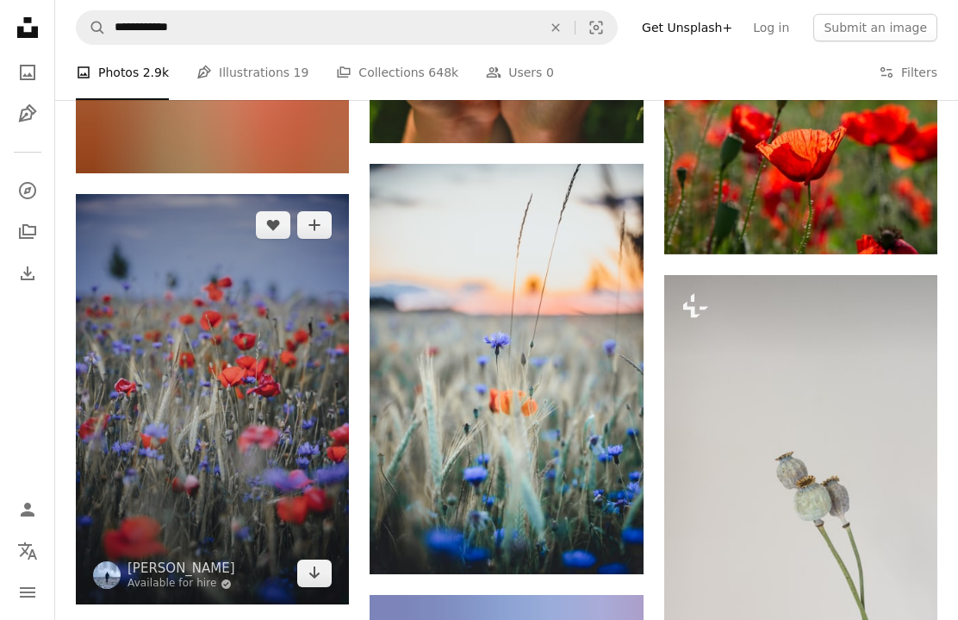
scroll to position [4552, 0]
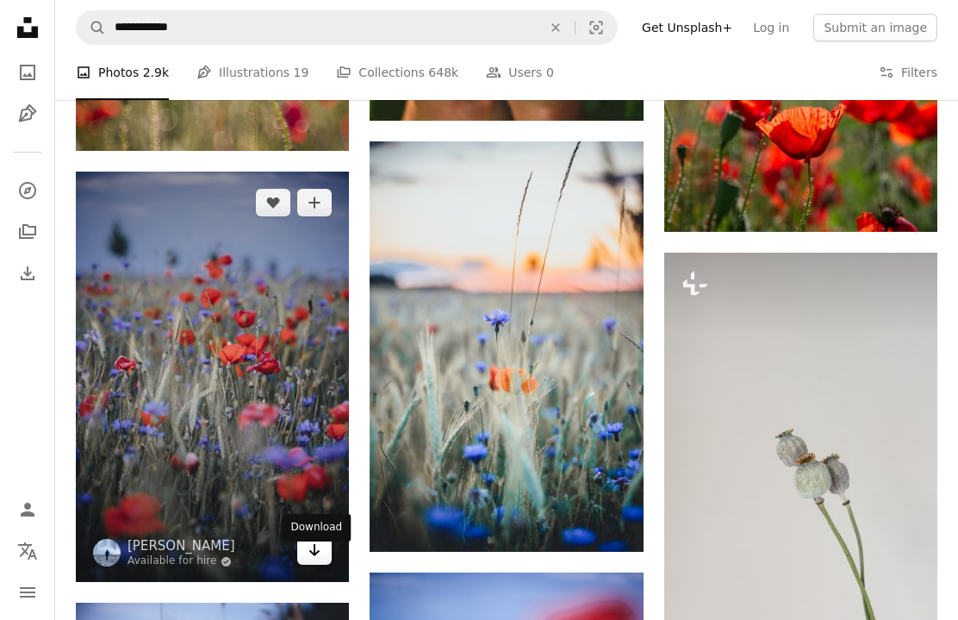
click at [314, 560] on icon "Arrow pointing down" at bounding box center [315, 549] width 14 height 21
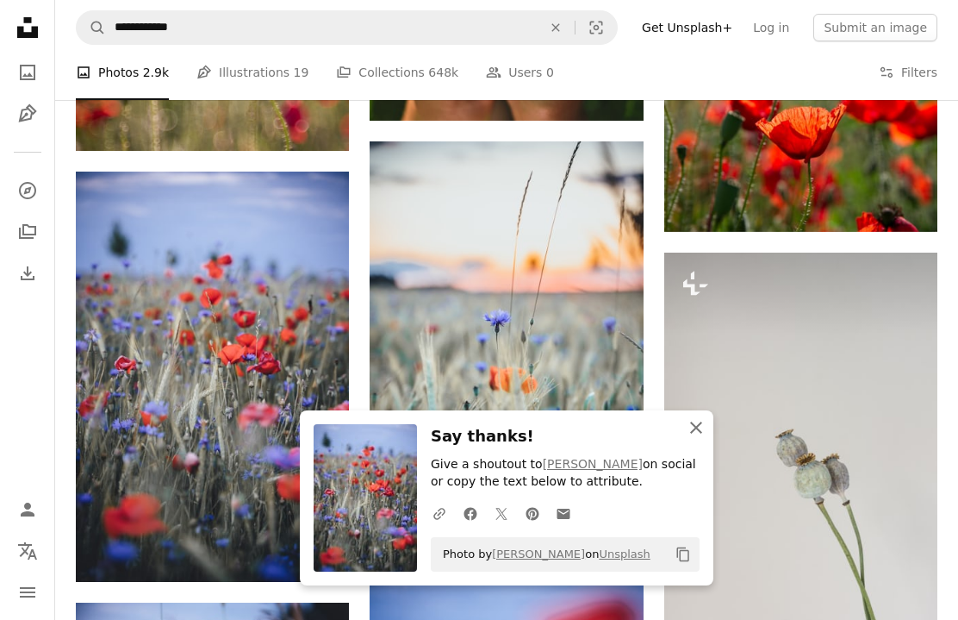
click at [700, 430] on icon "An X shape" at bounding box center [696, 427] width 21 height 21
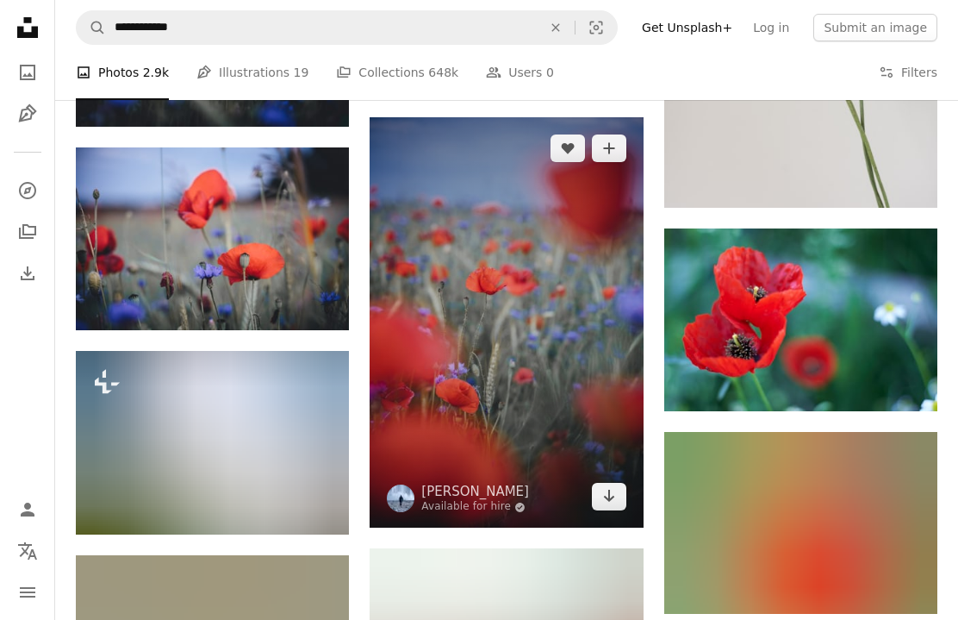
scroll to position [5029, 0]
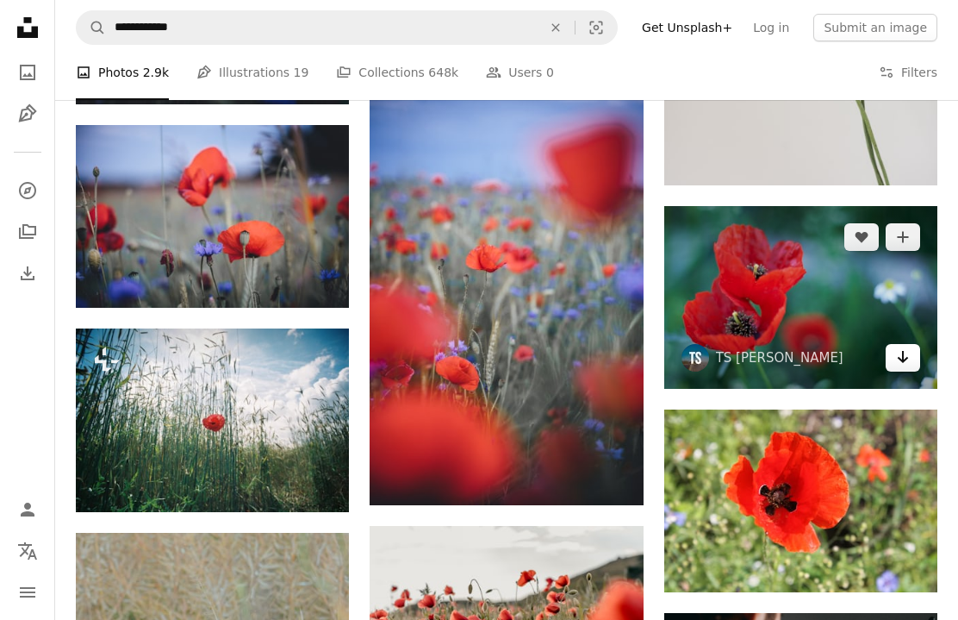
click at [910, 370] on link "Arrow pointing down" at bounding box center [903, 358] width 34 height 28
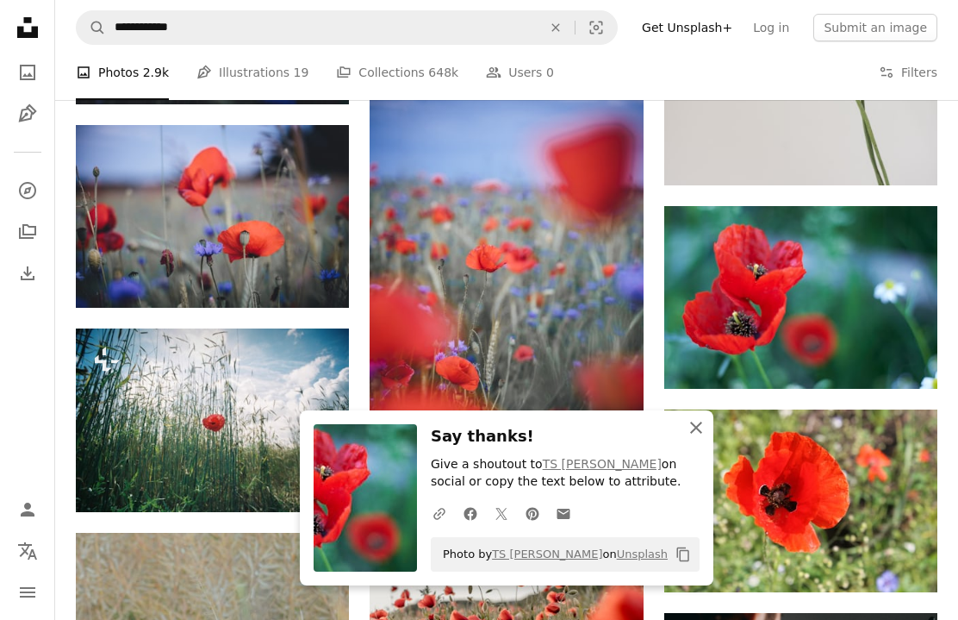
click at [679, 428] on button "An X shape Close" at bounding box center [696, 427] width 34 height 34
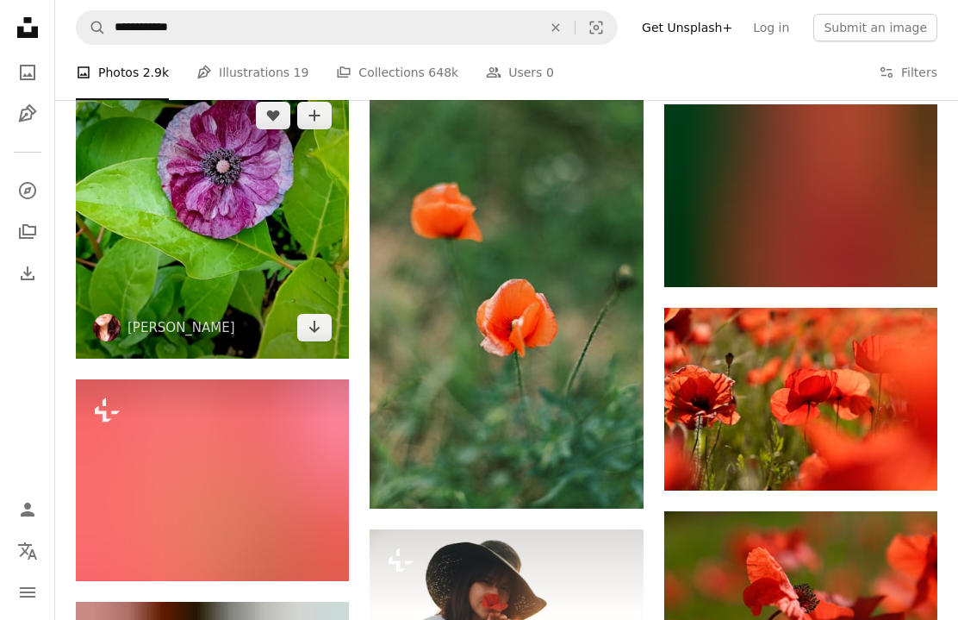
scroll to position [11692, 0]
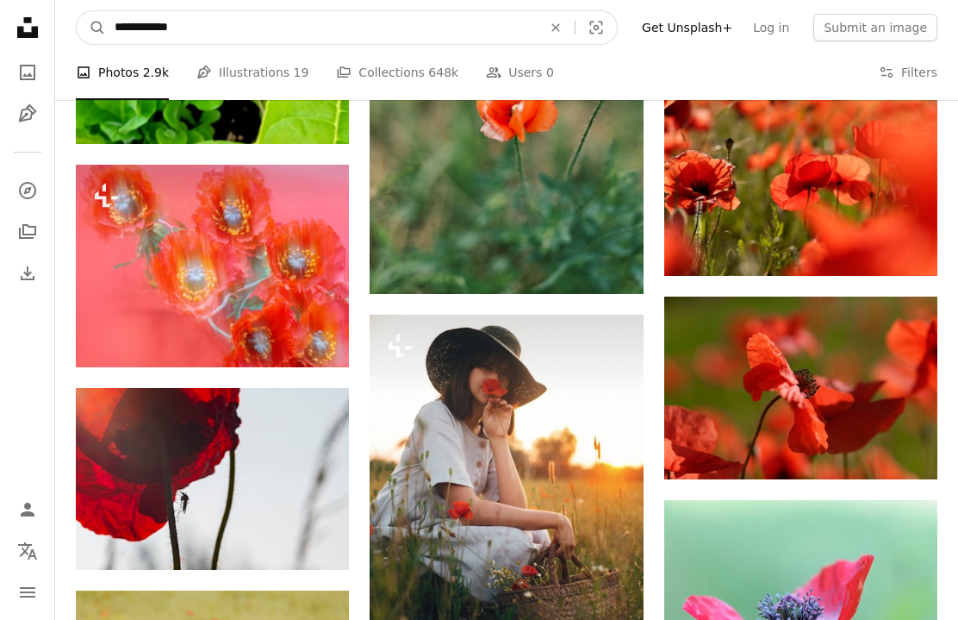
drag, startPoint x: 153, startPoint y: 29, endPoint x: 265, endPoint y: 48, distance: 113.6
type input "**********"
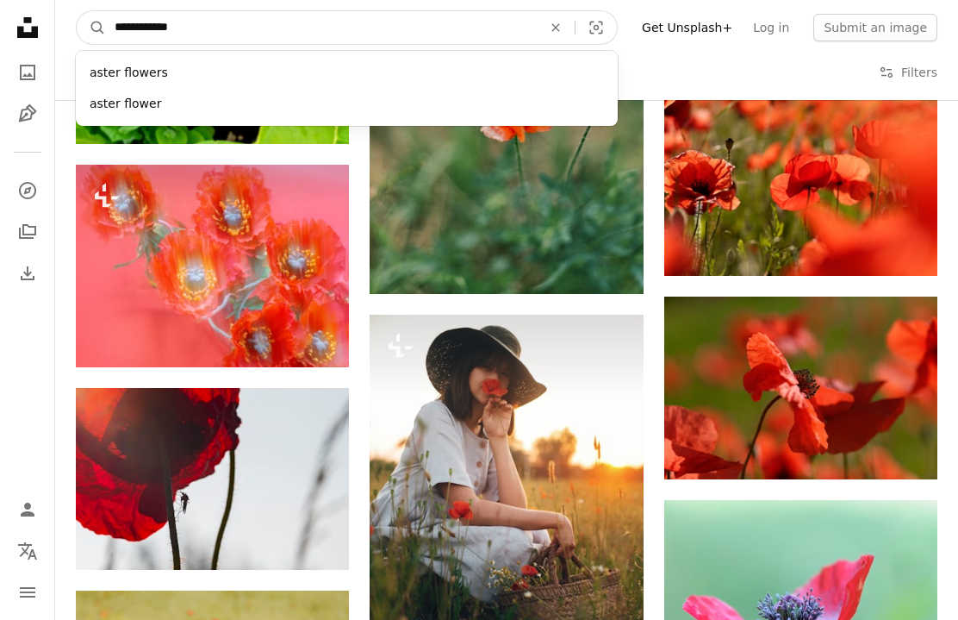
click at [91, 28] on button "A magnifying glass" at bounding box center [91, 27] width 29 height 33
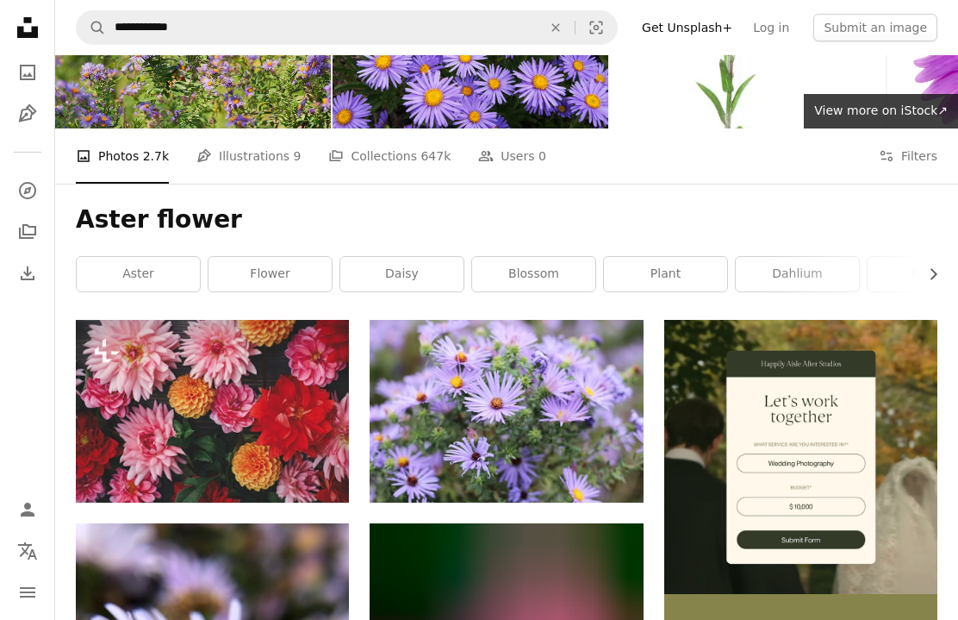
scroll to position [159, 0]
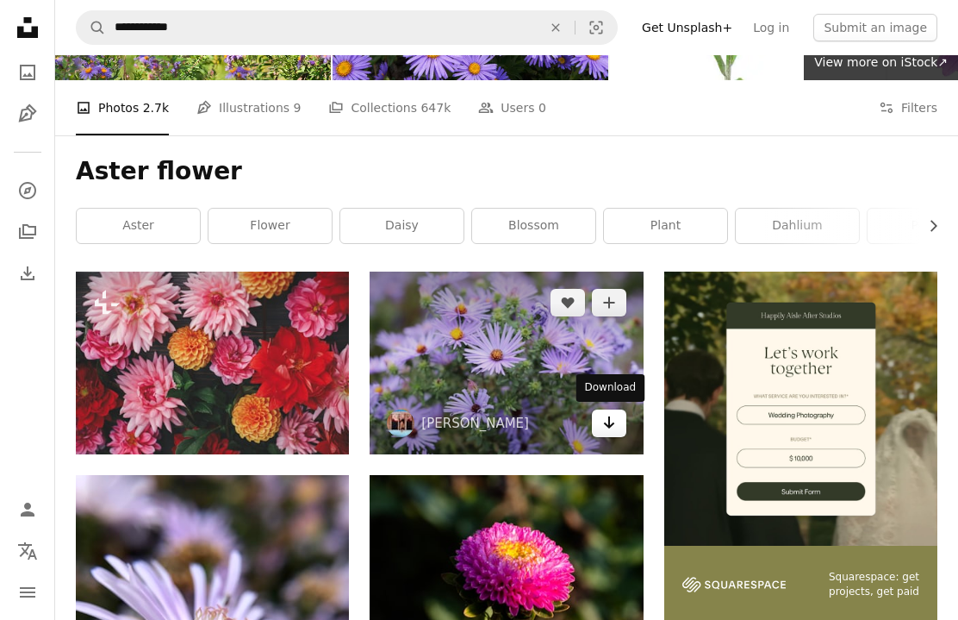
click at [613, 421] on icon "Download" at bounding box center [608, 422] width 11 height 12
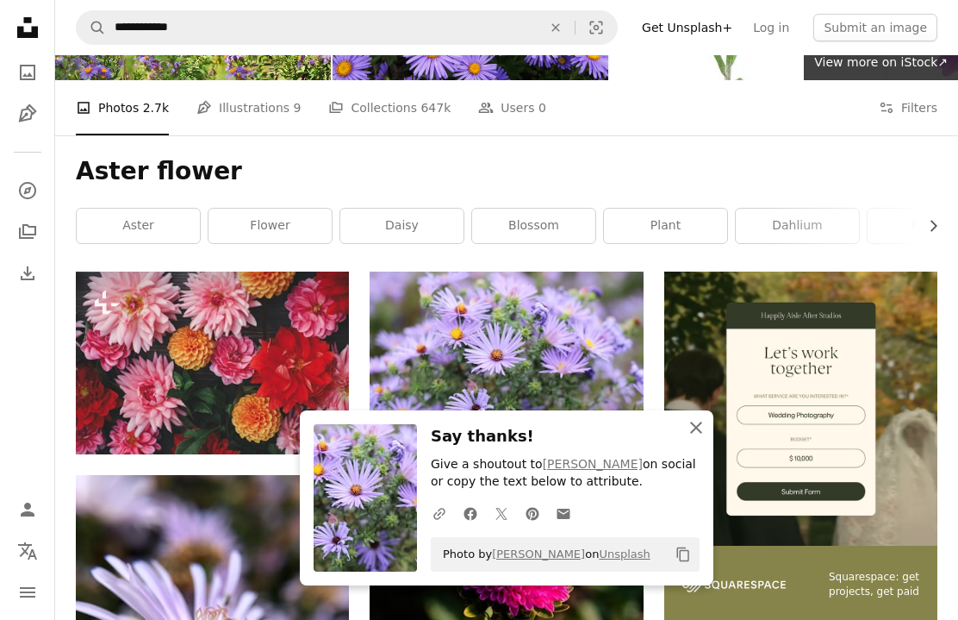
click at [701, 427] on icon "button" at bounding box center [696, 427] width 12 height 12
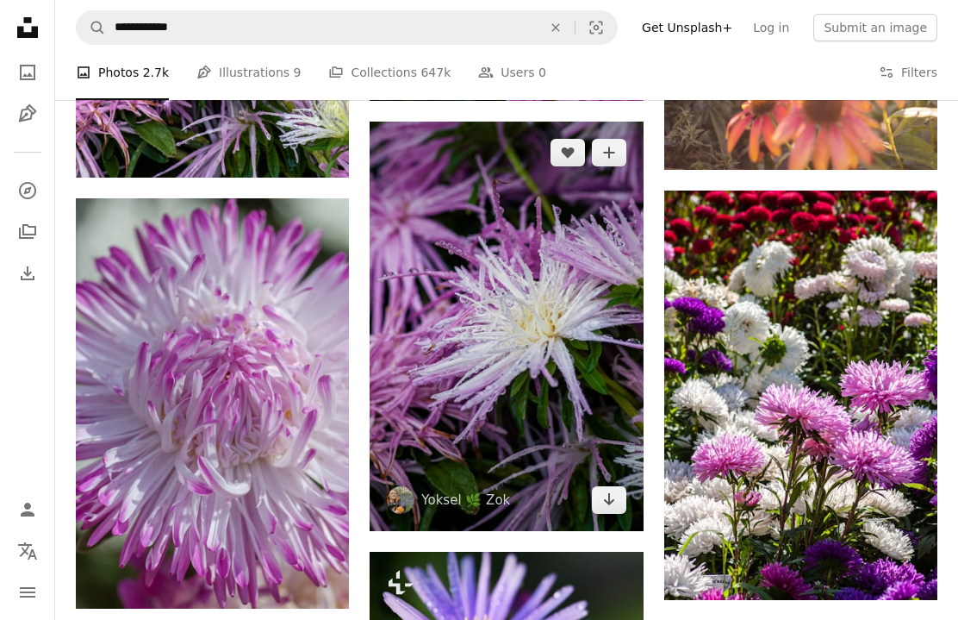
scroll to position [4392, 0]
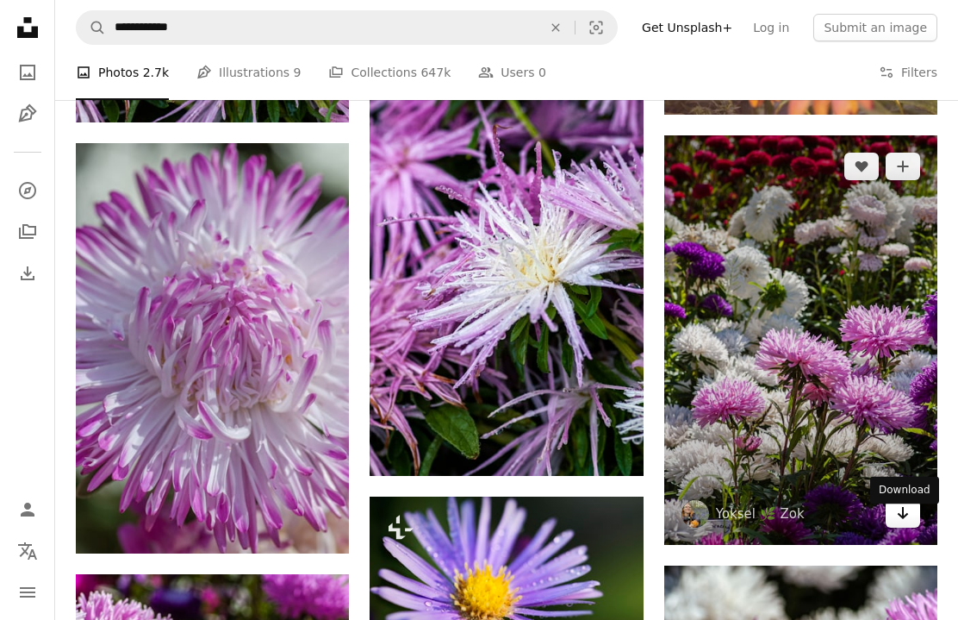
click at [908, 527] on link "Arrow pointing down" at bounding box center [903, 514] width 34 height 28
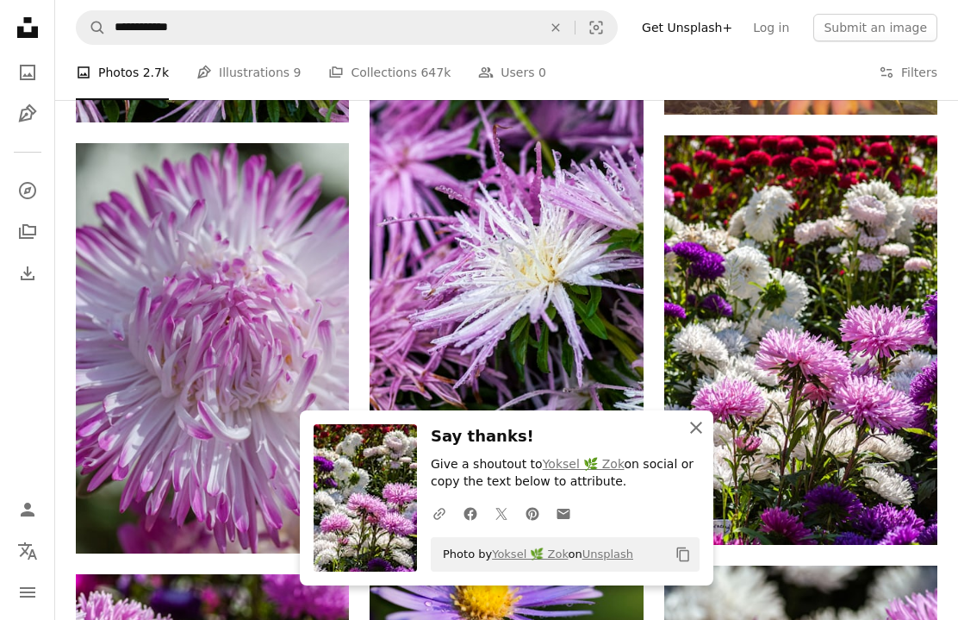
click at [695, 432] on icon "button" at bounding box center [696, 427] width 12 height 12
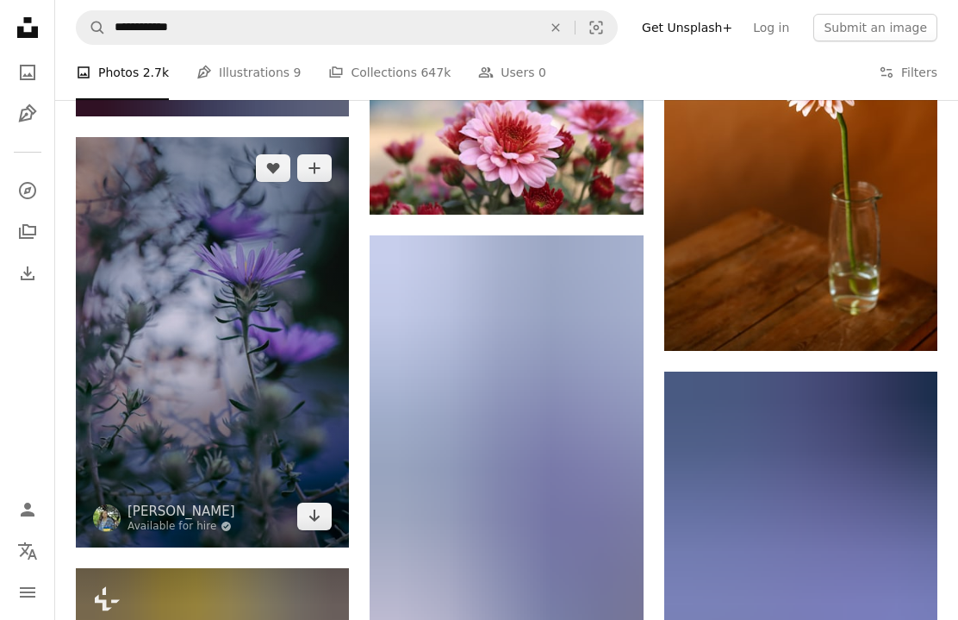
scroll to position [6495, 0]
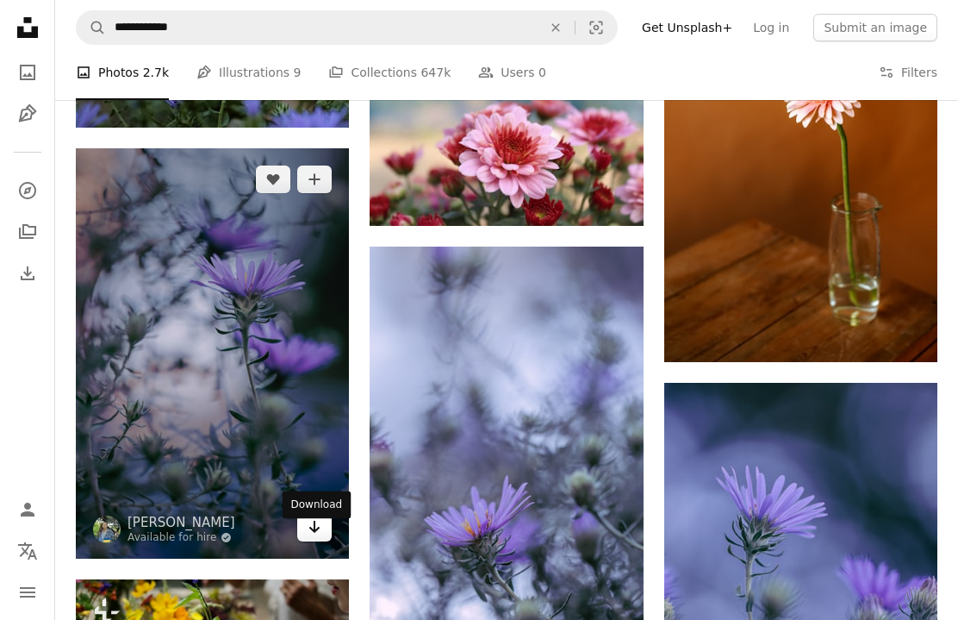
click at [307, 541] on link "Arrow pointing down" at bounding box center [314, 528] width 34 height 28
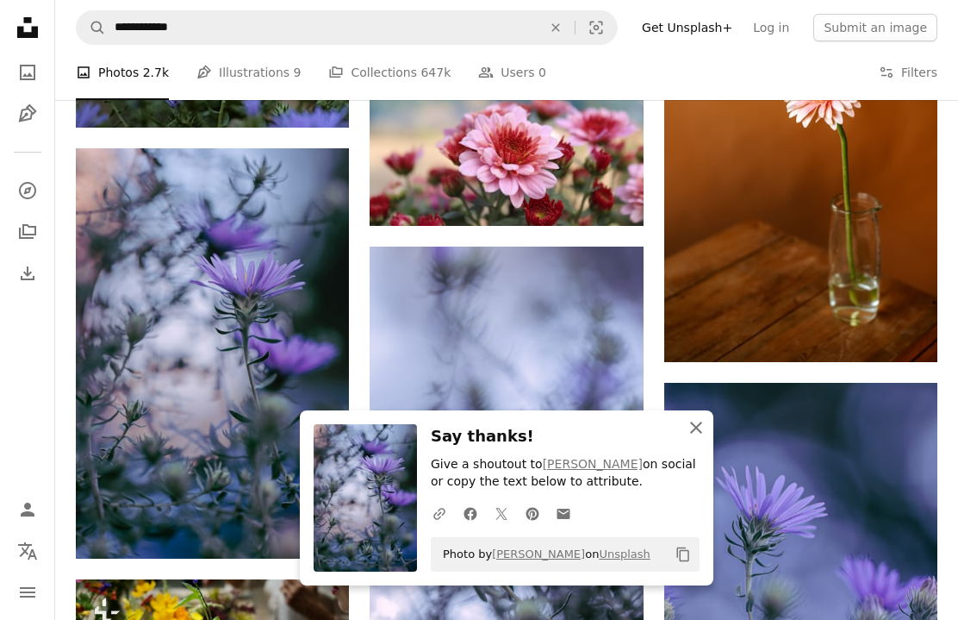
click at [696, 430] on button "An X shape Close" at bounding box center [696, 427] width 34 height 34
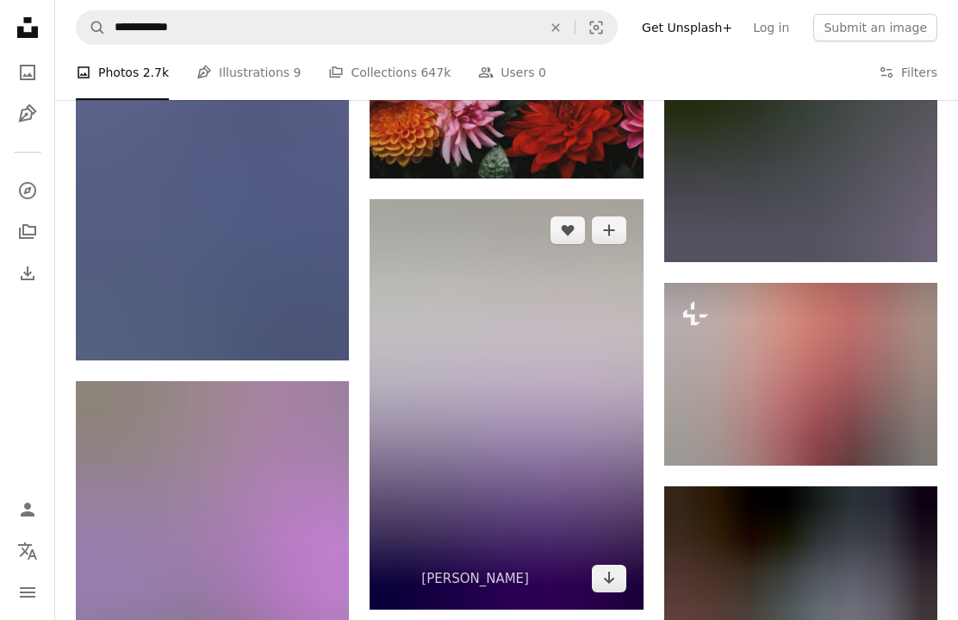
scroll to position [1270, 0]
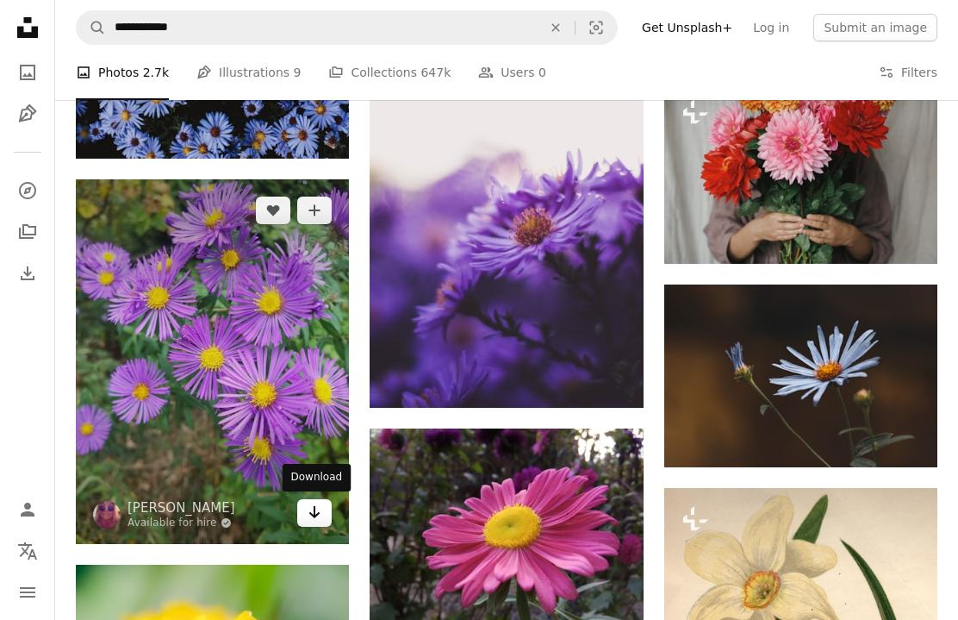
click at [303, 515] on link "Arrow pointing down" at bounding box center [314, 513] width 34 height 28
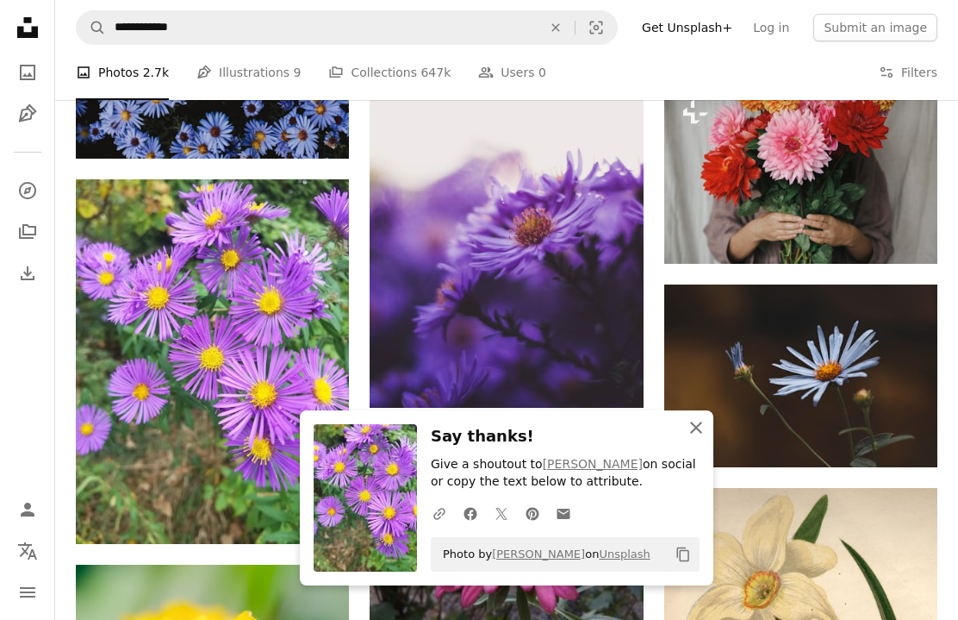
click at [695, 428] on icon "button" at bounding box center [696, 427] width 12 height 12
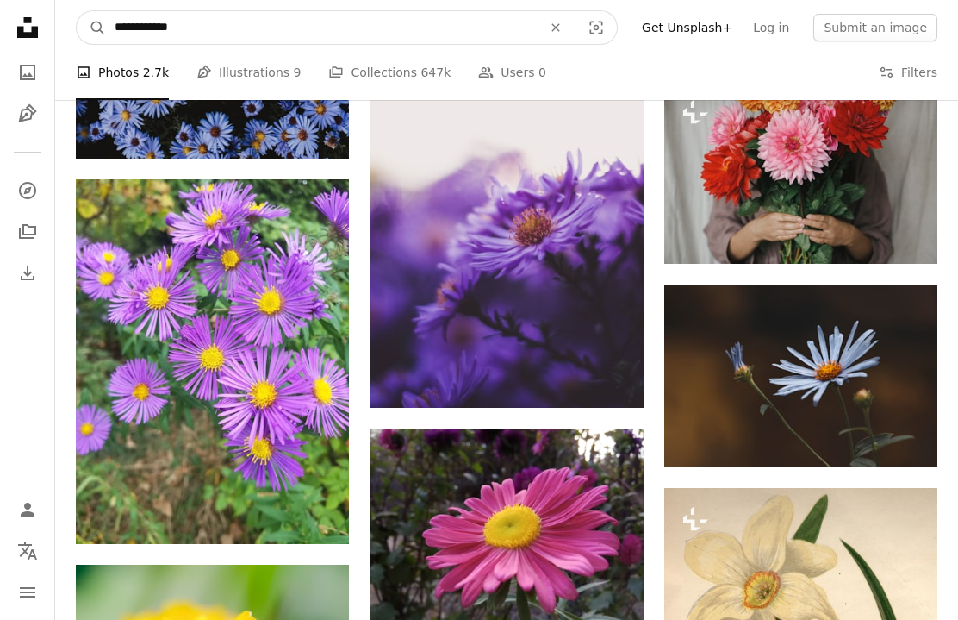
click at [185, 26] on input "**********" at bounding box center [321, 27] width 431 height 33
type input "**********"
click at [91, 28] on button "A magnifying glass" at bounding box center [91, 27] width 29 height 33
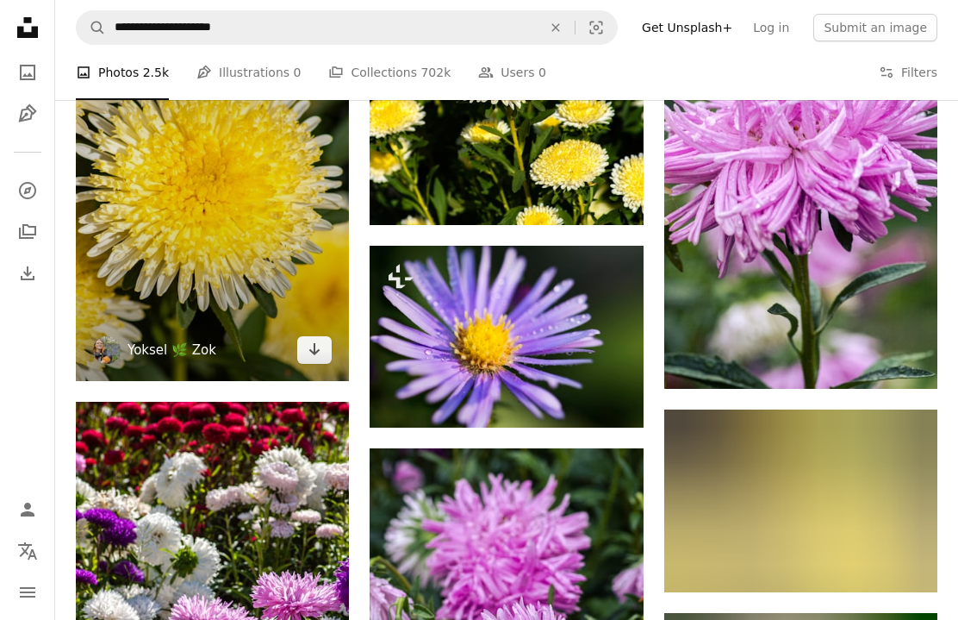
scroll to position [1892, 0]
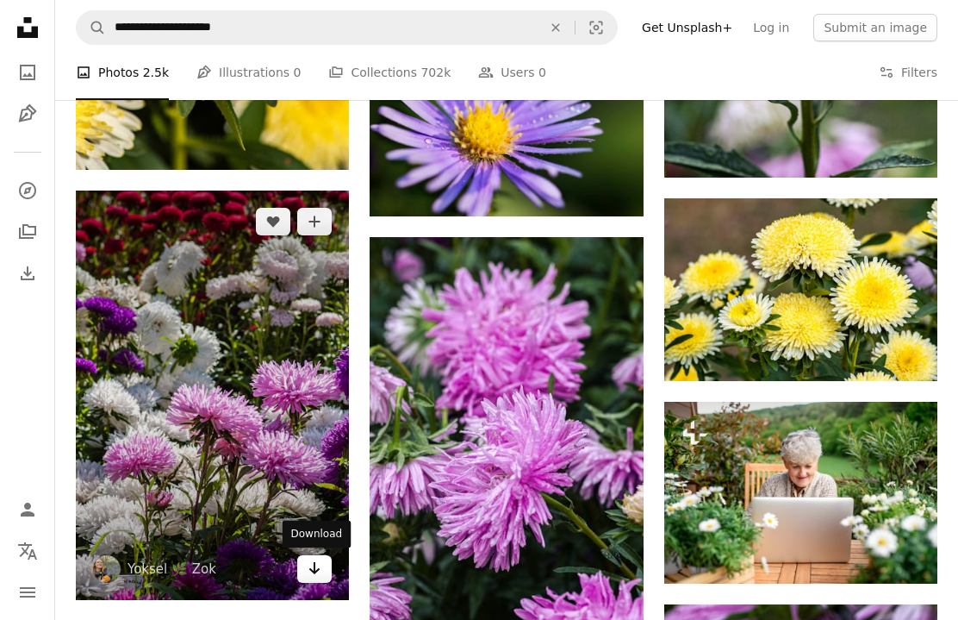
click at [315, 564] on icon "Download" at bounding box center [314, 568] width 11 height 12
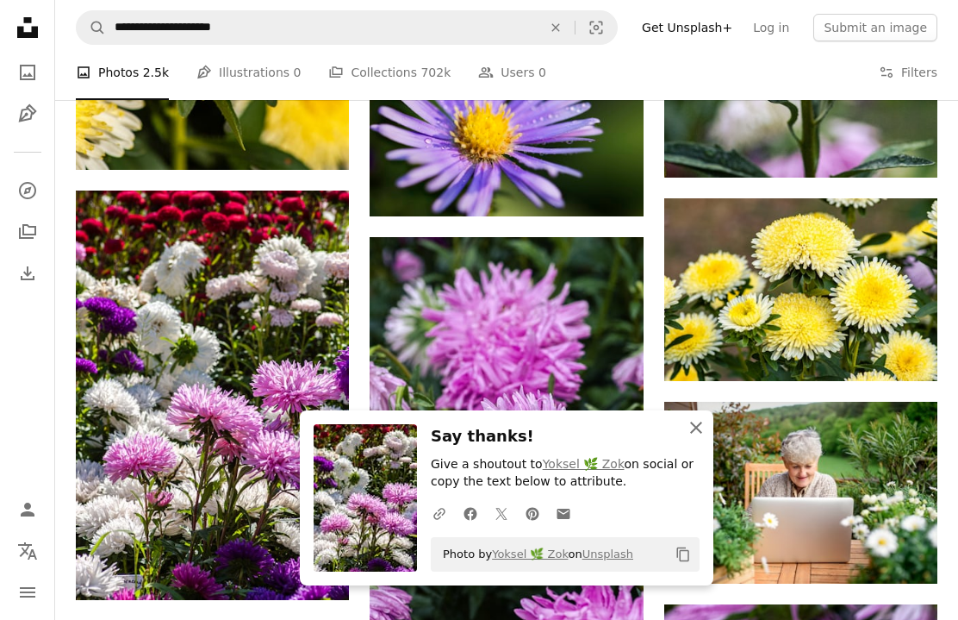
click at [696, 428] on icon "An X shape" at bounding box center [696, 427] width 21 height 21
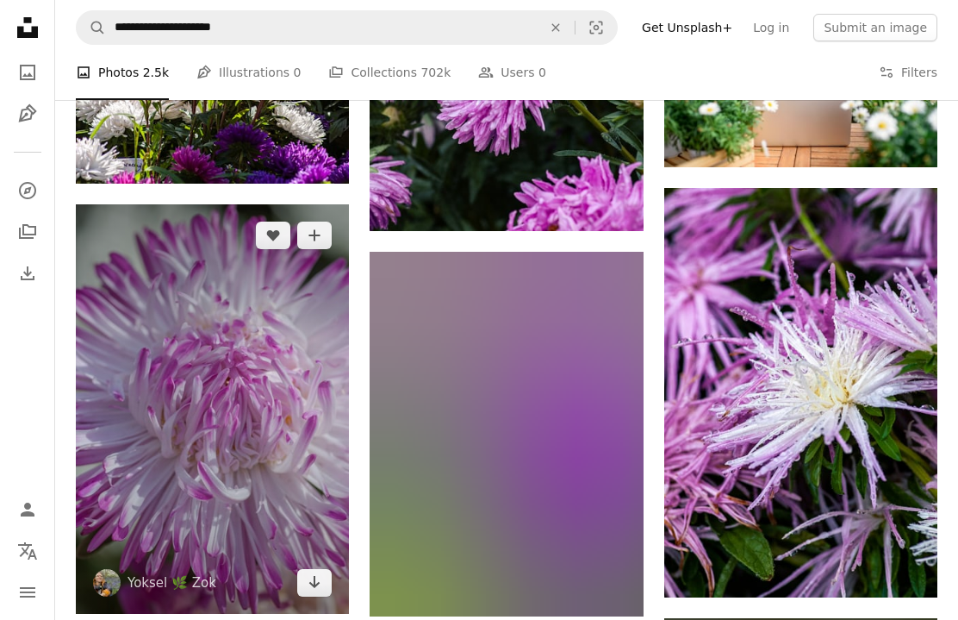
scroll to position [2378, 0]
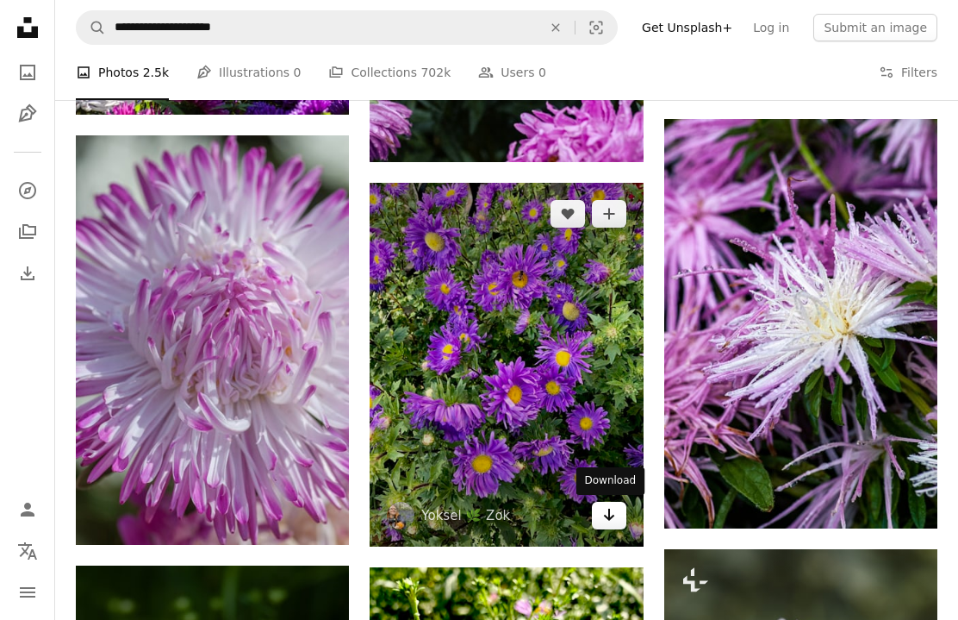
click at [608, 514] on icon "Download" at bounding box center [608, 514] width 11 height 12
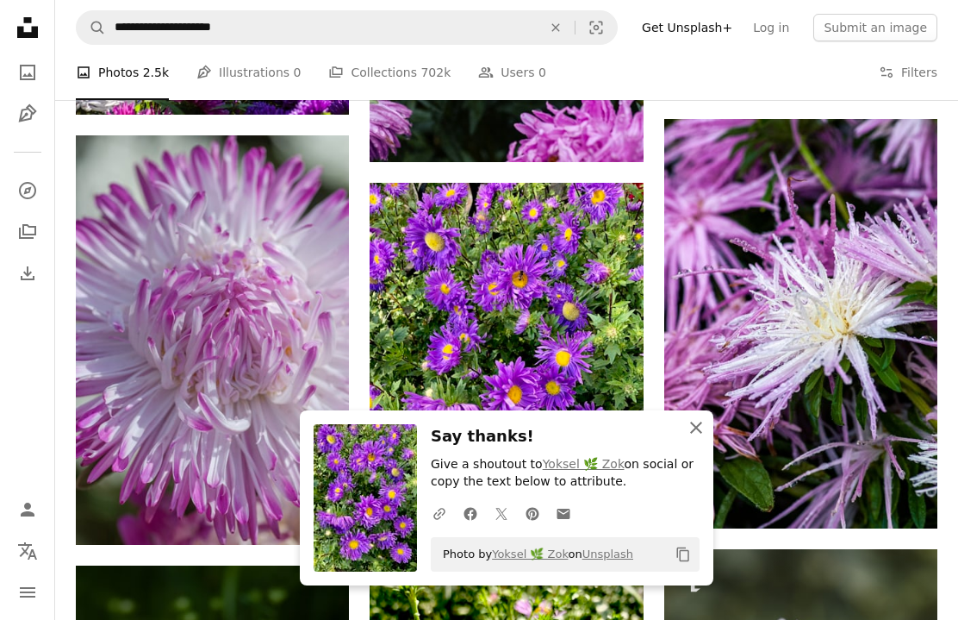
click at [693, 427] on icon "button" at bounding box center [696, 427] width 12 height 12
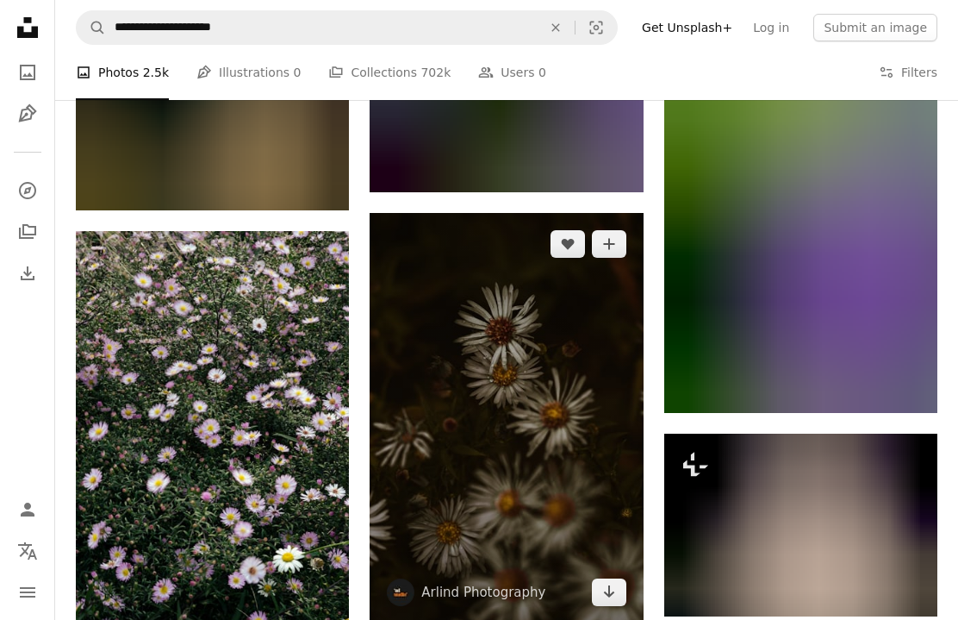
scroll to position [7588, 0]
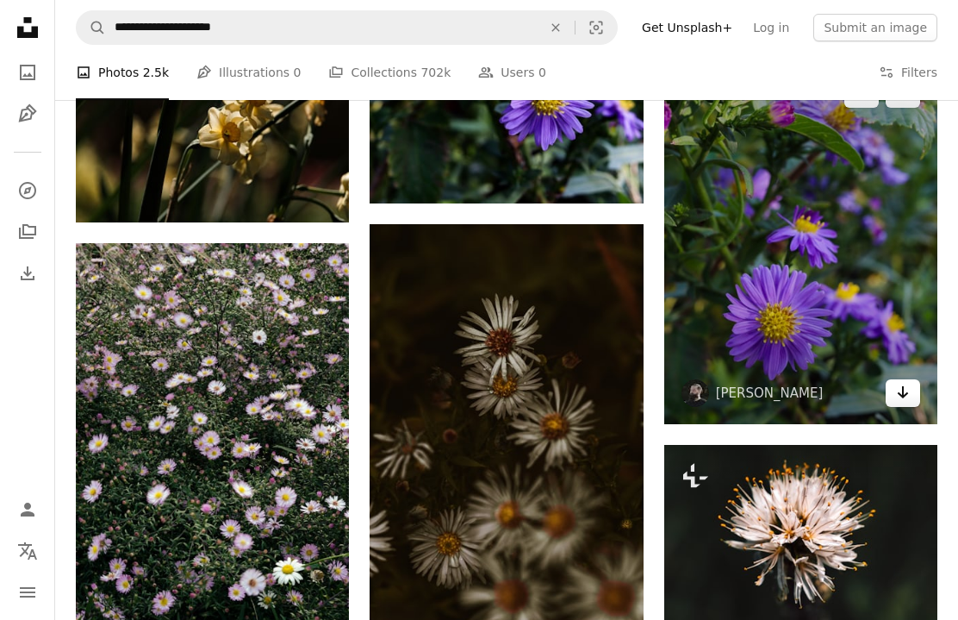
click at [899, 402] on icon "Arrow pointing down" at bounding box center [903, 392] width 14 height 21
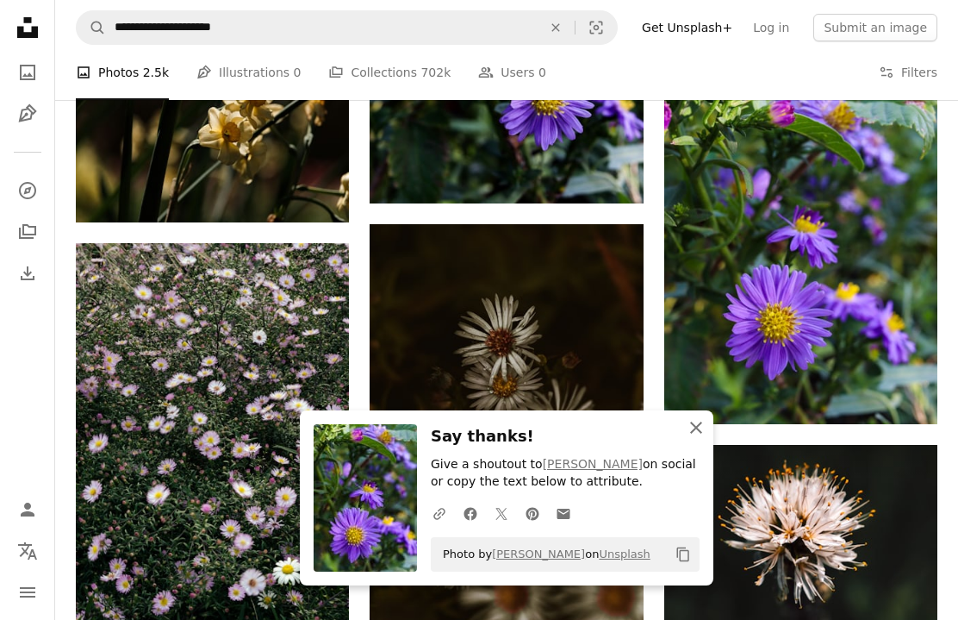
click at [693, 430] on icon "An X shape" at bounding box center [696, 427] width 21 height 21
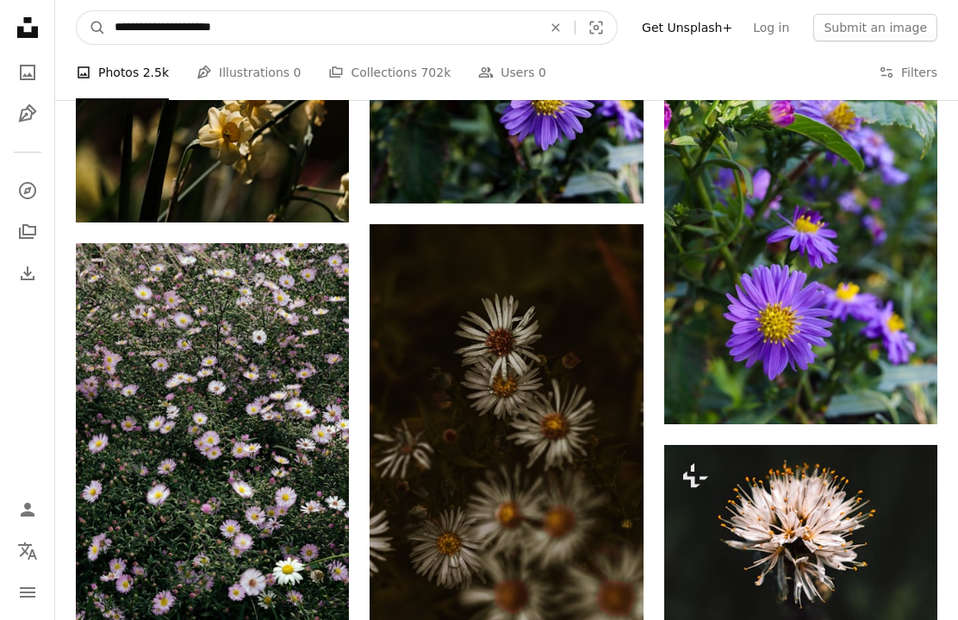
drag, startPoint x: 143, startPoint y: 28, endPoint x: 69, endPoint y: 22, distance: 74.3
click at [69, 22] on nav "**********" at bounding box center [506, 27] width 903 height 55
type input "**********"
click at [91, 28] on button "A magnifying glass" at bounding box center [91, 27] width 29 height 33
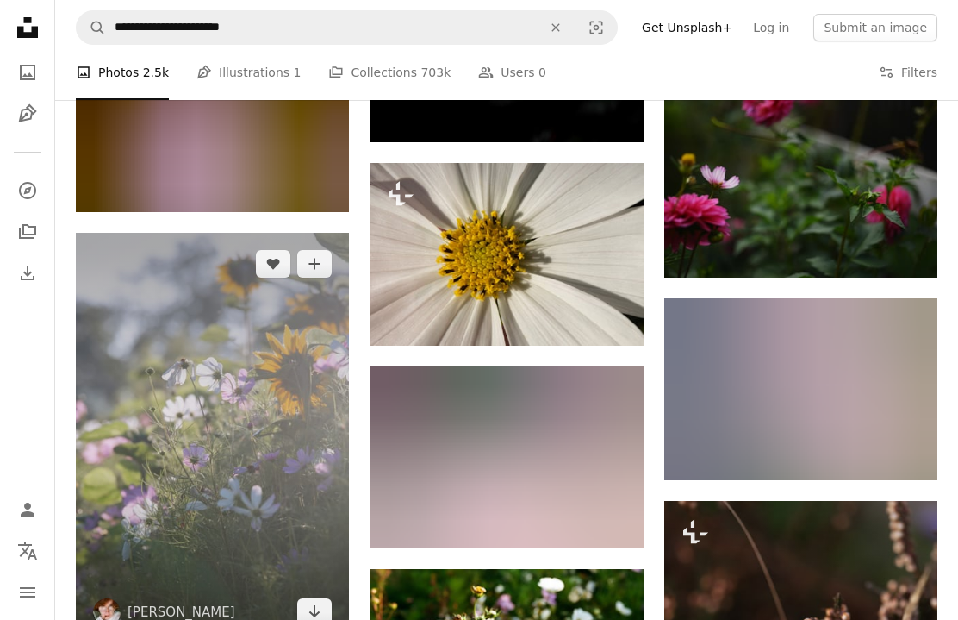
scroll to position [5085, 0]
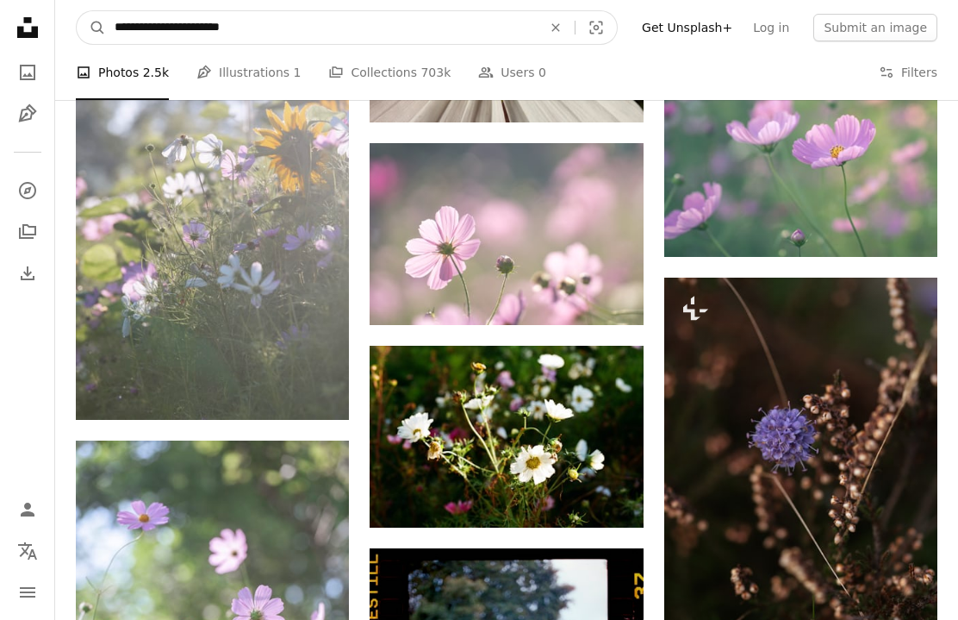
click at [260, 27] on input "**********" at bounding box center [321, 27] width 431 height 33
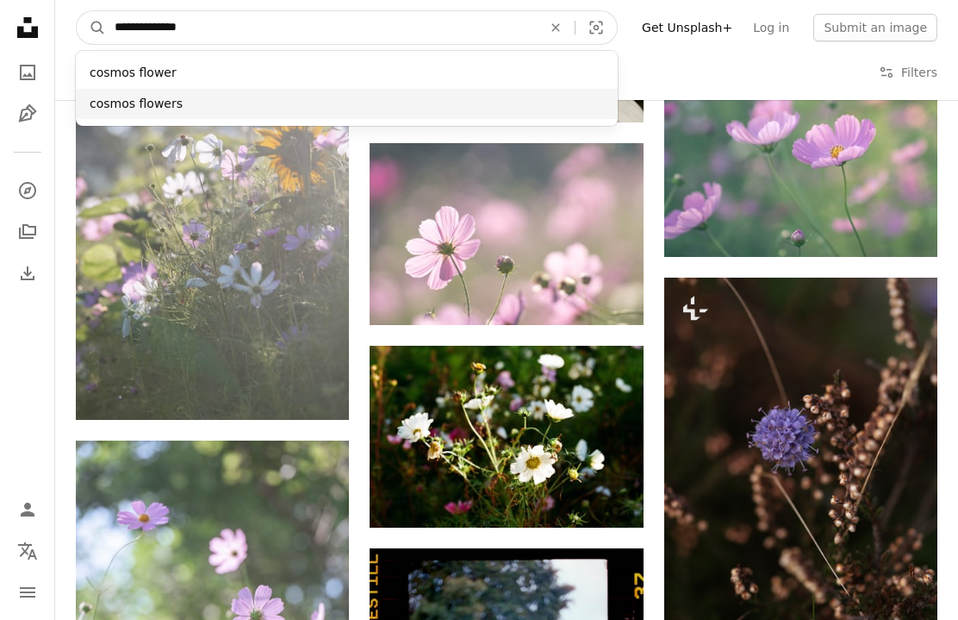
type input "**********"
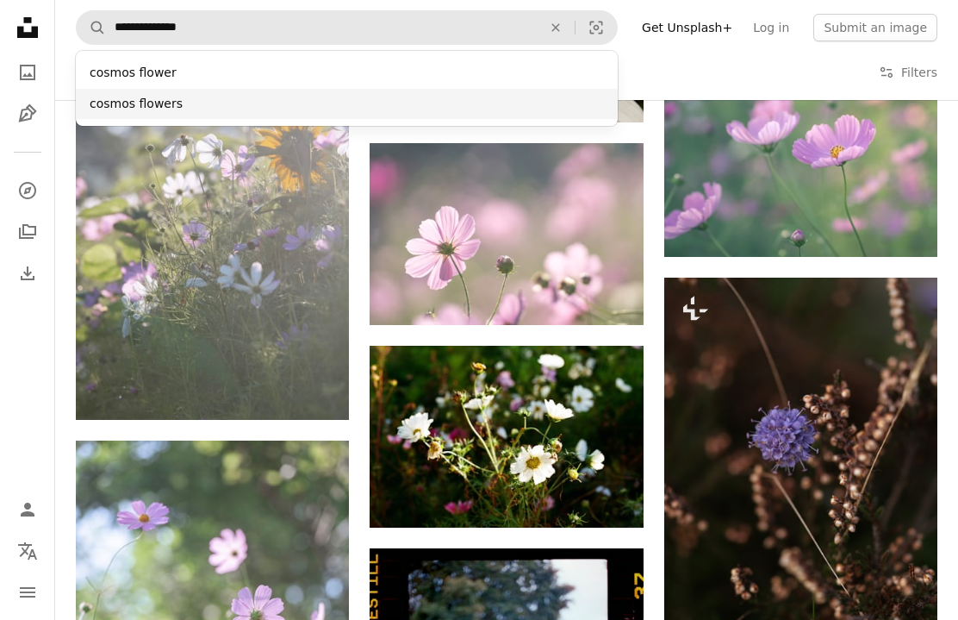
click at [146, 98] on div "cosmos flowers" at bounding box center [347, 104] width 542 height 31
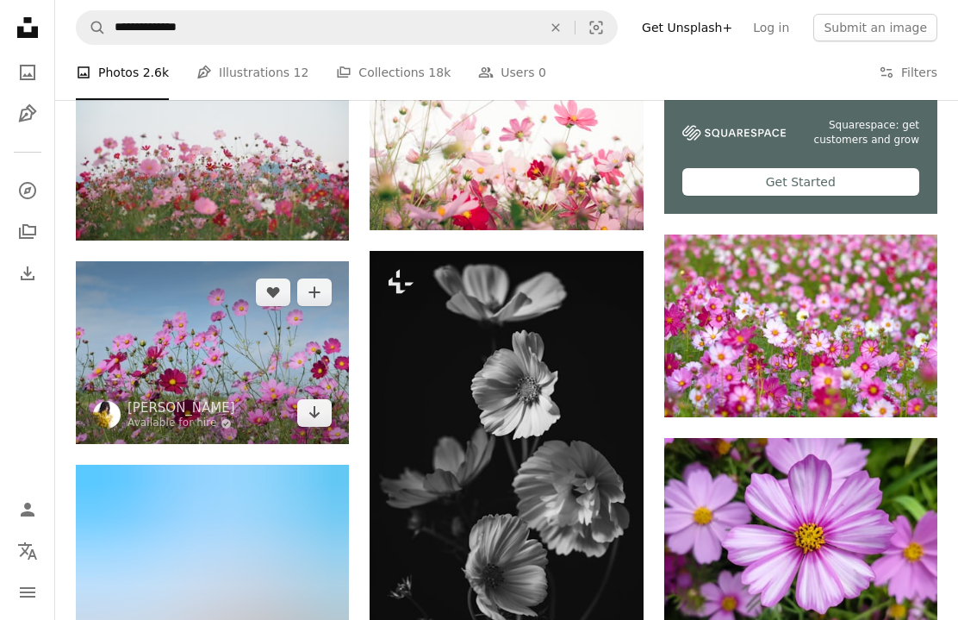
scroll to position [620, 0]
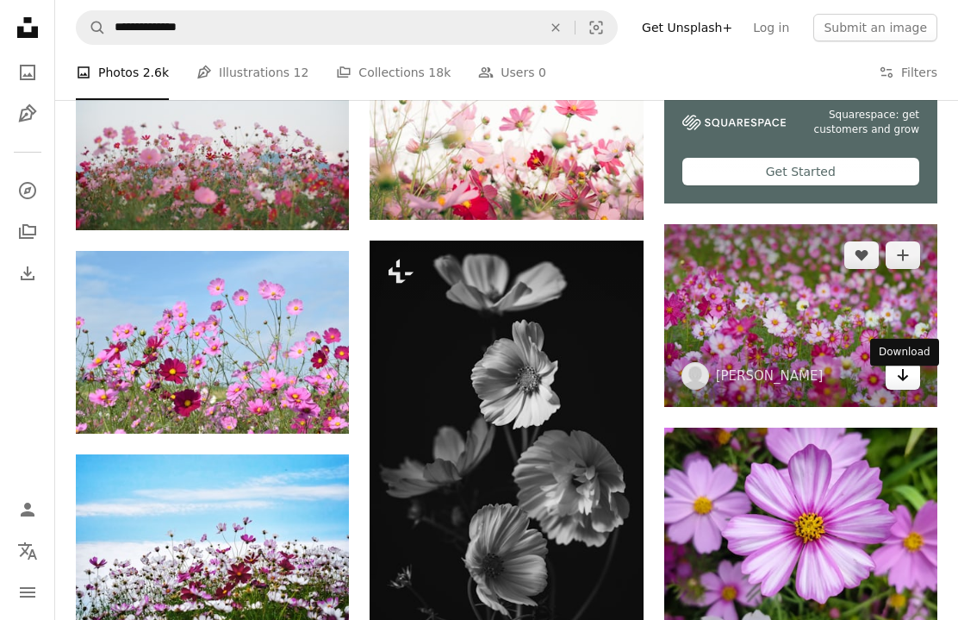
click at [900, 381] on icon "Download" at bounding box center [903, 375] width 11 height 12
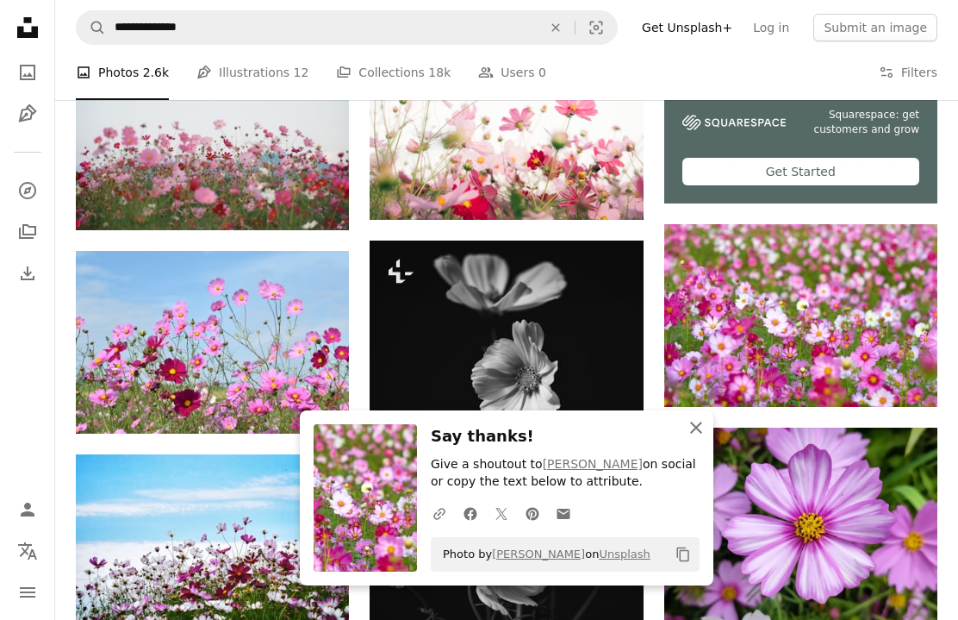
click at [695, 427] on icon "An X shape" at bounding box center [696, 427] width 21 height 21
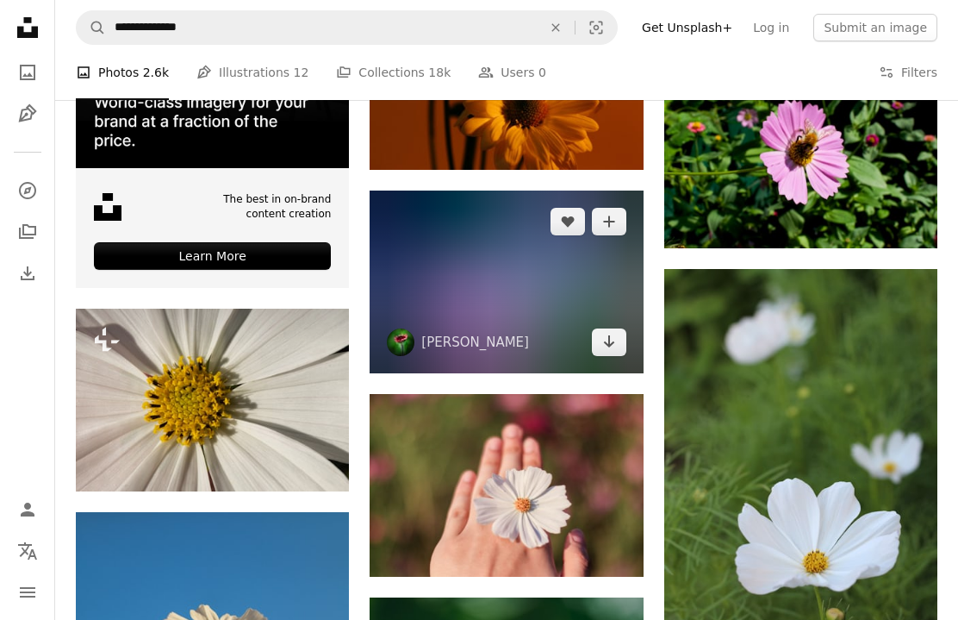
scroll to position [2770, 0]
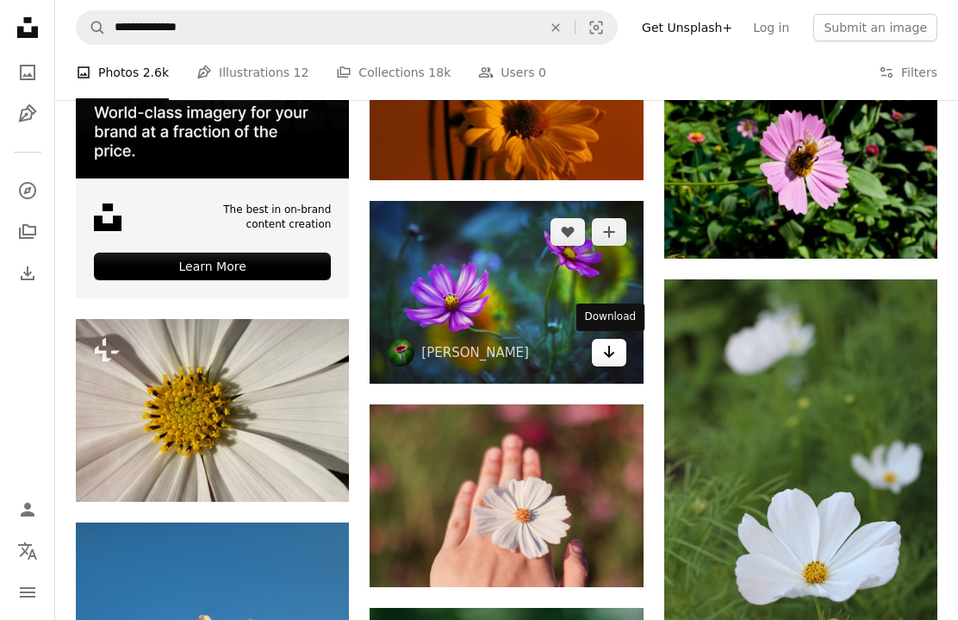
click at [602, 352] on icon "Arrow pointing down" at bounding box center [609, 351] width 14 height 21
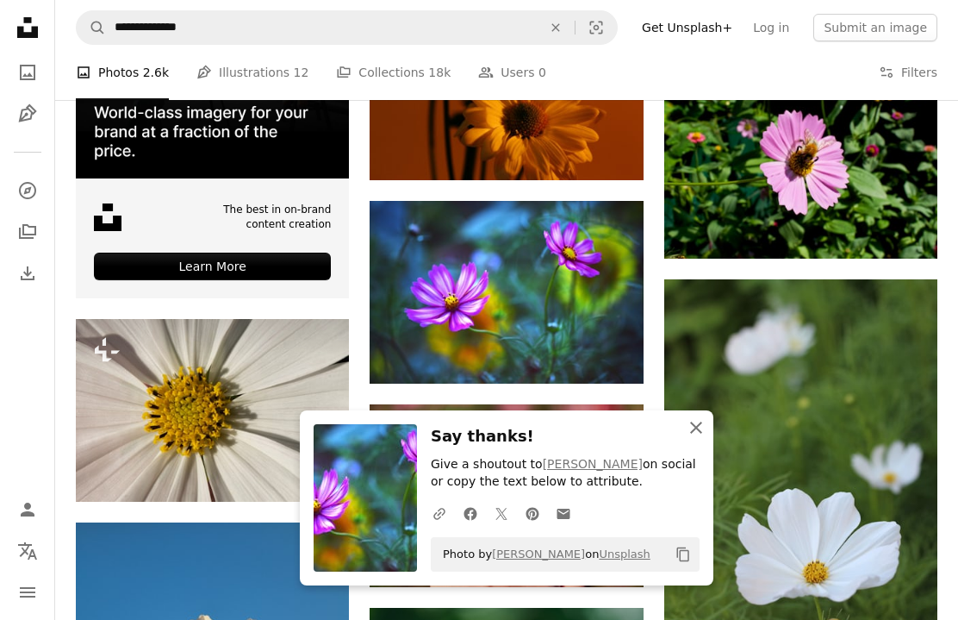
click at [694, 429] on icon "An X shape" at bounding box center [696, 427] width 21 height 21
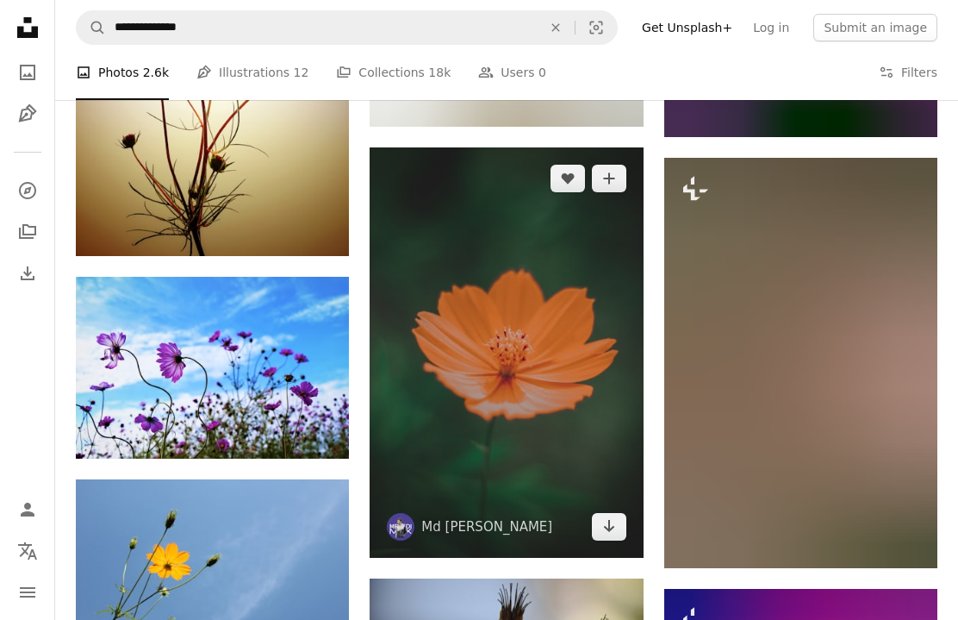
scroll to position [9873, 0]
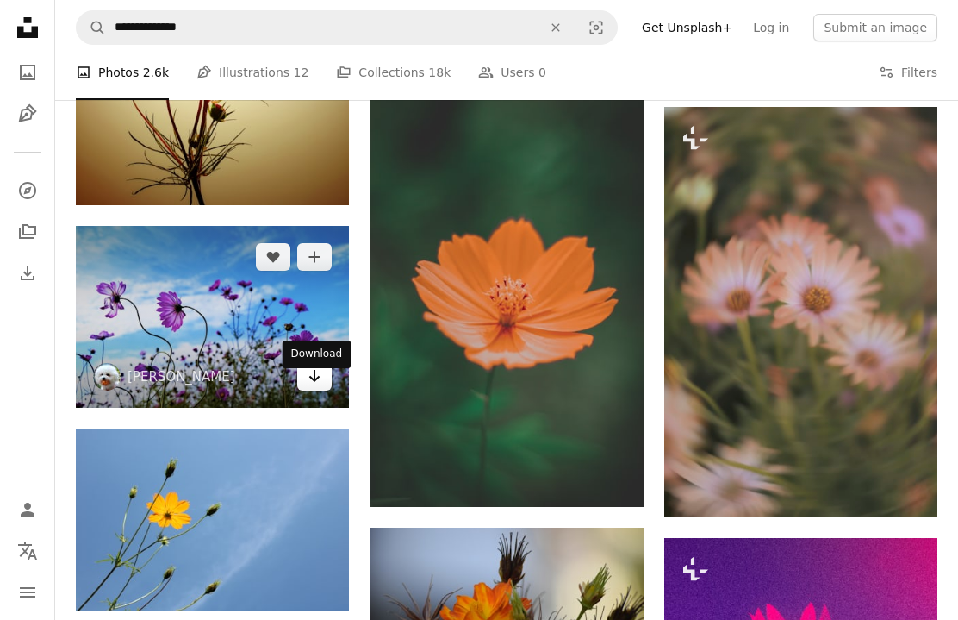
click at [313, 384] on icon "Arrow pointing down" at bounding box center [315, 375] width 14 height 21
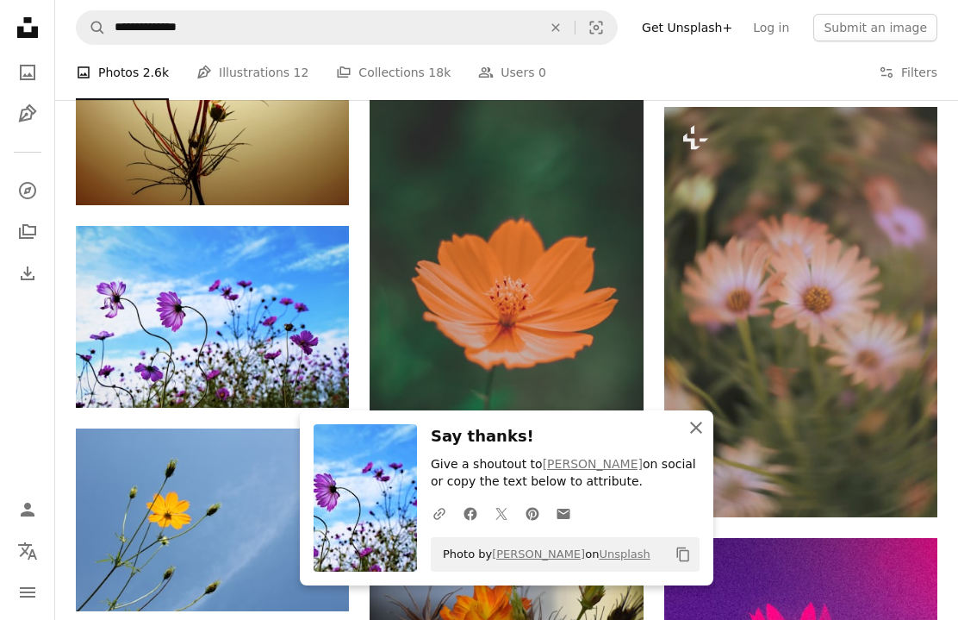
click at [699, 427] on icon "button" at bounding box center [696, 427] width 12 height 12
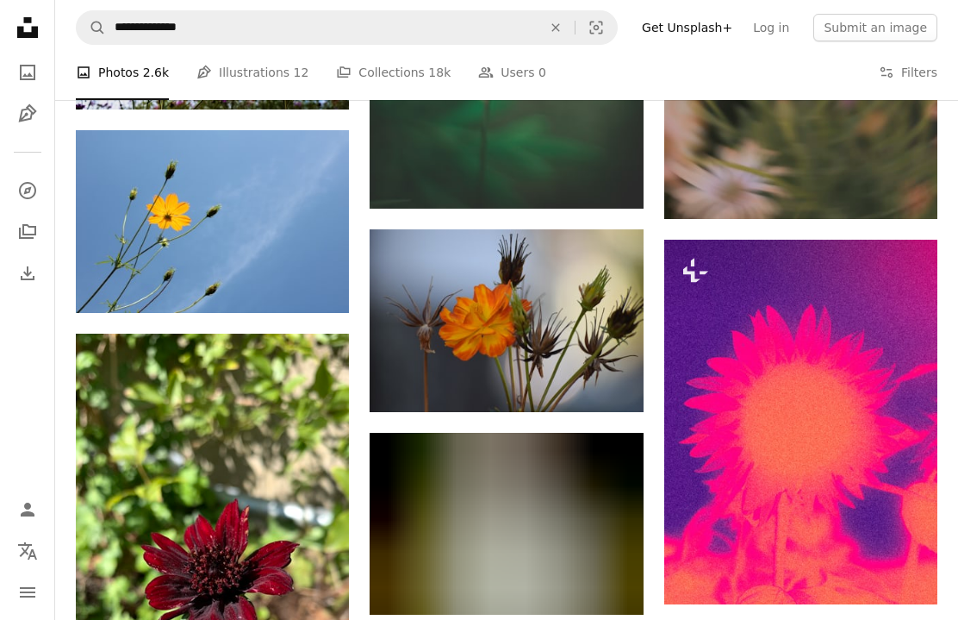
scroll to position [9805, 0]
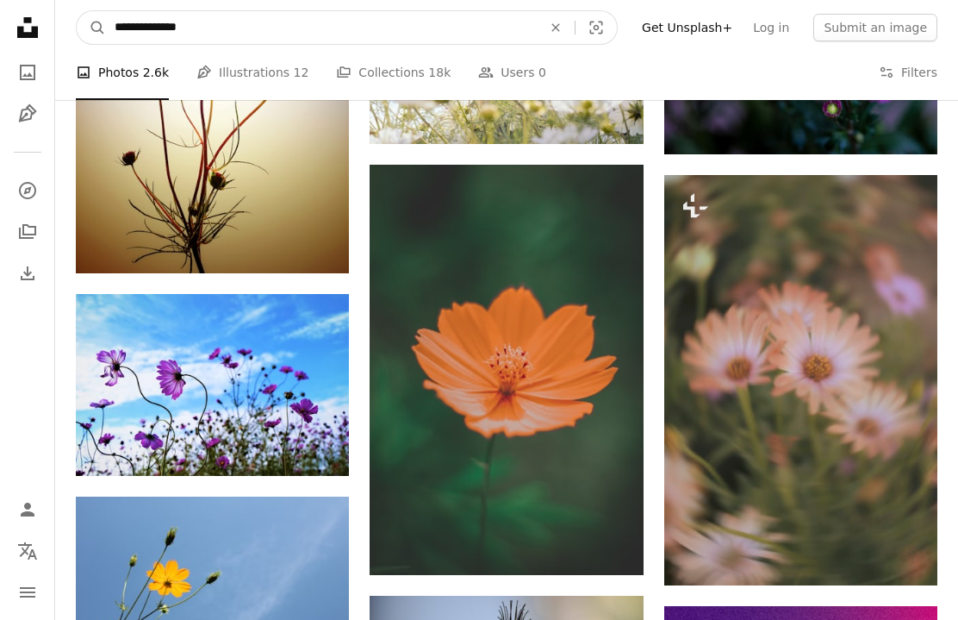
drag, startPoint x: 161, startPoint y: 29, endPoint x: 50, endPoint y: 18, distance: 111.7
type input "**********"
click at [91, 28] on button "A magnifying glass" at bounding box center [91, 27] width 29 height 33
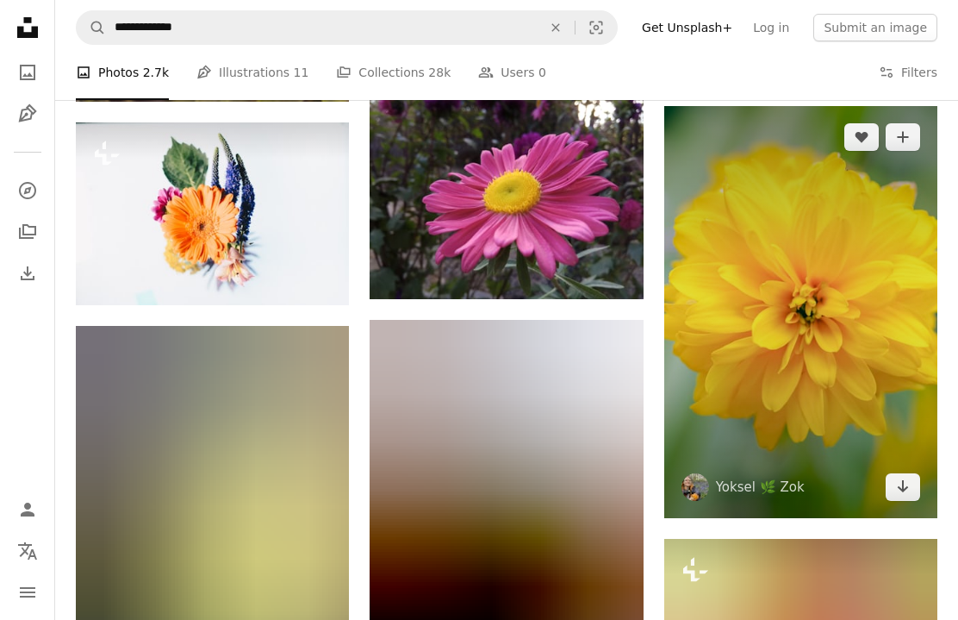
scroll to position [427, 0]
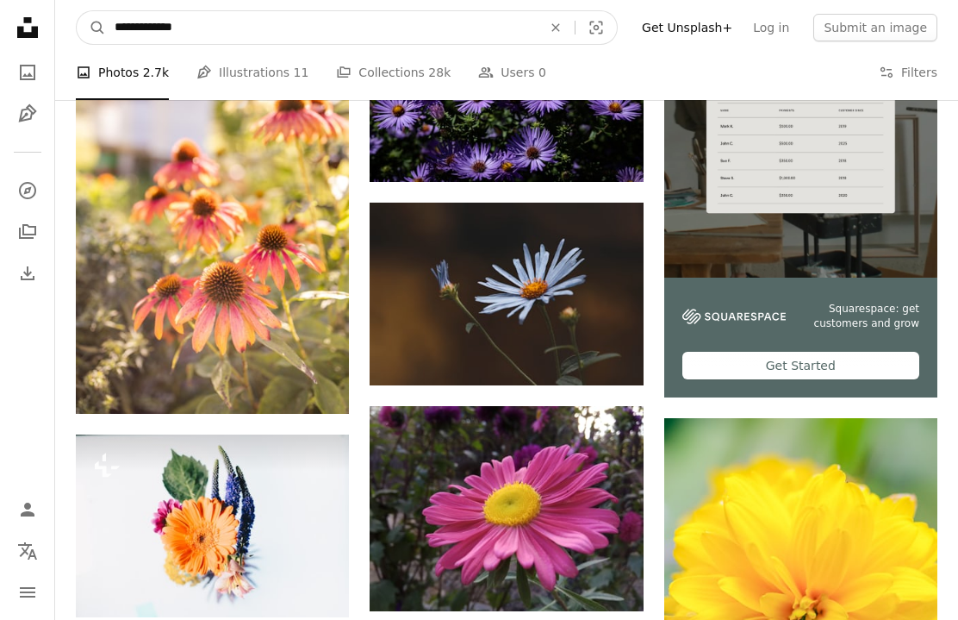
click at [143, 25] on input "**********" at bounding box center [321, 27] width 431 height 33
drag, startPoint x: 142, startPoint y: 25, endPoint x: 93, endPoint y: 24, distance: 49.1
click at [93, 24] on form "**********" at bounding box center [347, 27] width 542 height 34
type input "**********"
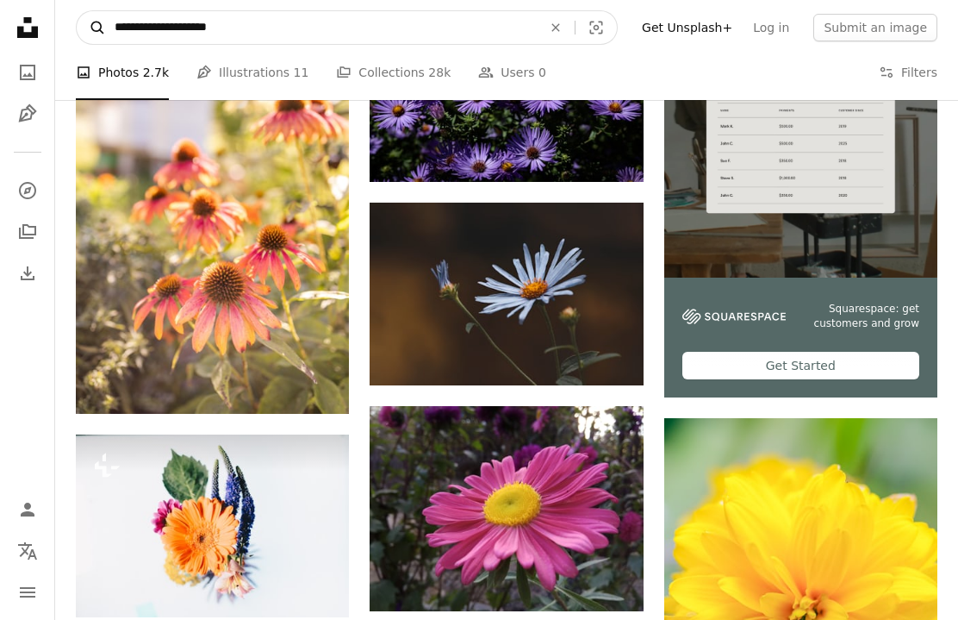
click at [91, 28] on button "A magnifying glass" at bounding box center [91, 27] width 29 height 33
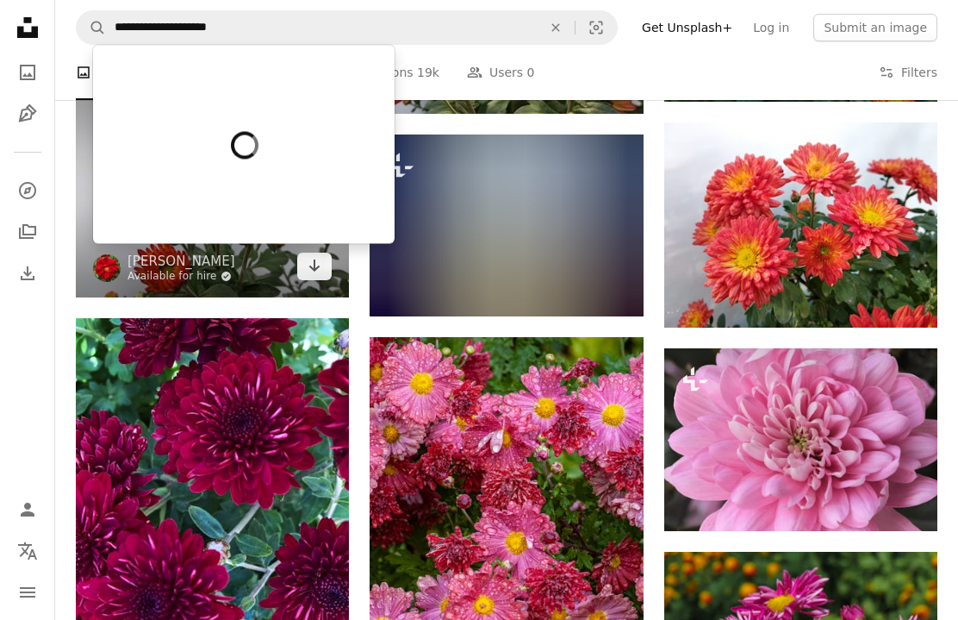
scroll to position [959, 0]
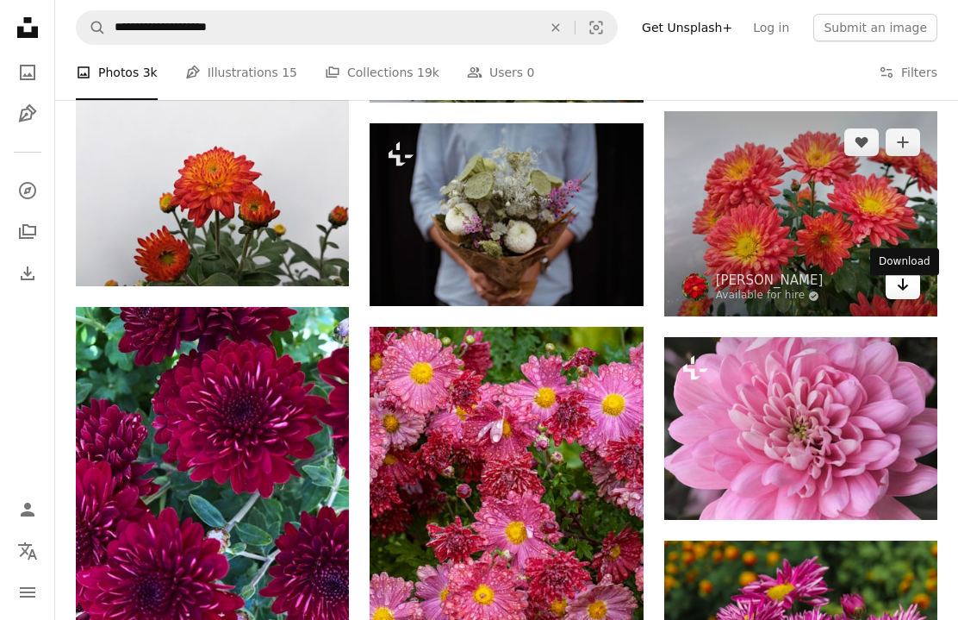
click at [906, 295] on icon "Arrow pointing down" at bounding box center [903, 284] width 14 height 21
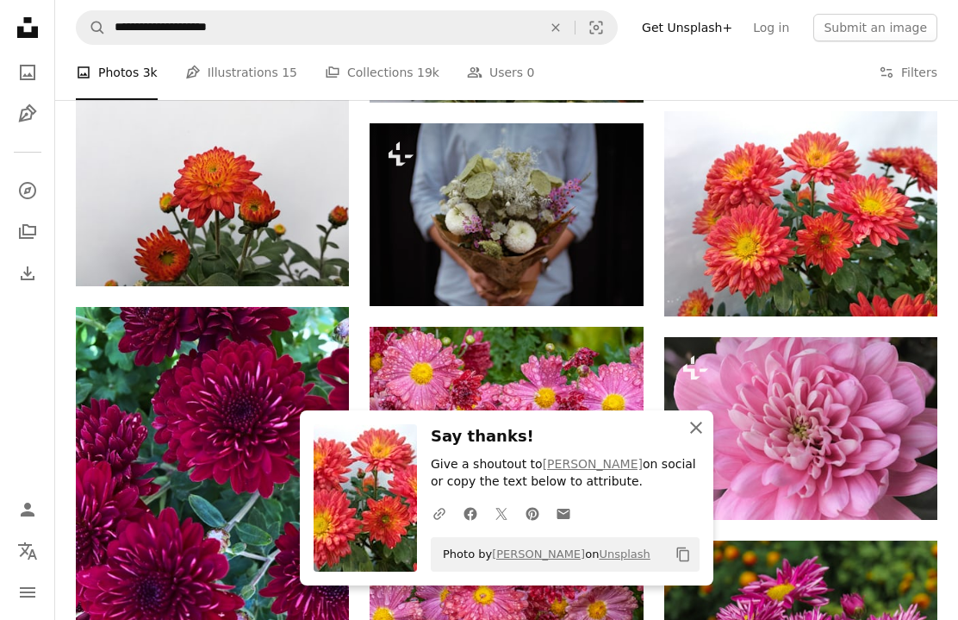
click at [695, 430] on icon "An X shape" at bounding box center [696, 427] width 21 height 21
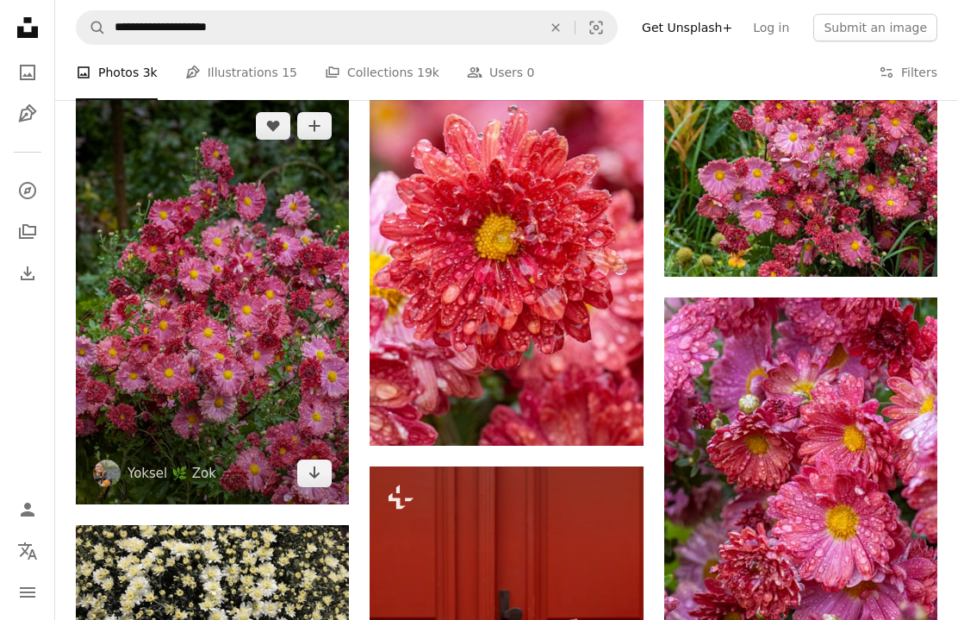
scroll to position [3606, 0]
